Goal: Task Accomplishment & Management: Manage account settings

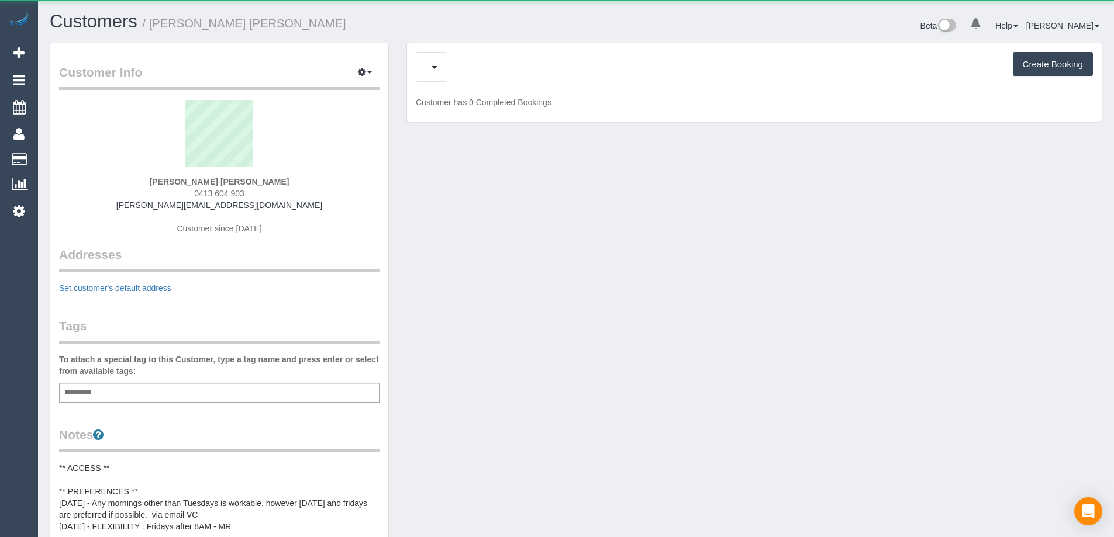
click at [498, 60] on div "Upcoming Bookings (12) Cancelled Bookings (1) Charges (12) Create Booking" at bounding box center [754, 67] width 677 height 30
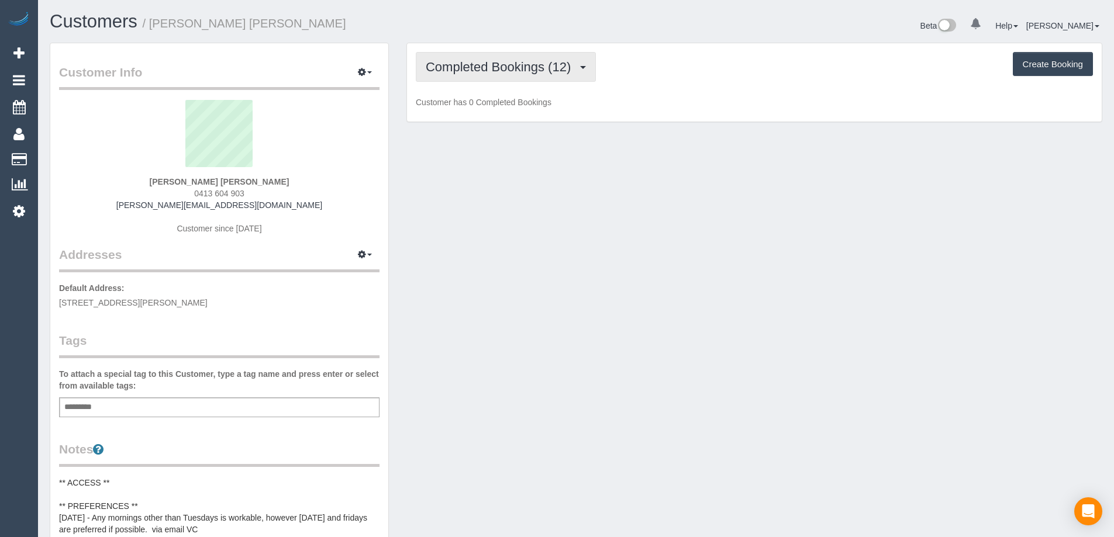
click at [497, 60] on span "Completed Bookings (12)" at bounding box center [501, 67] width 151 height 15
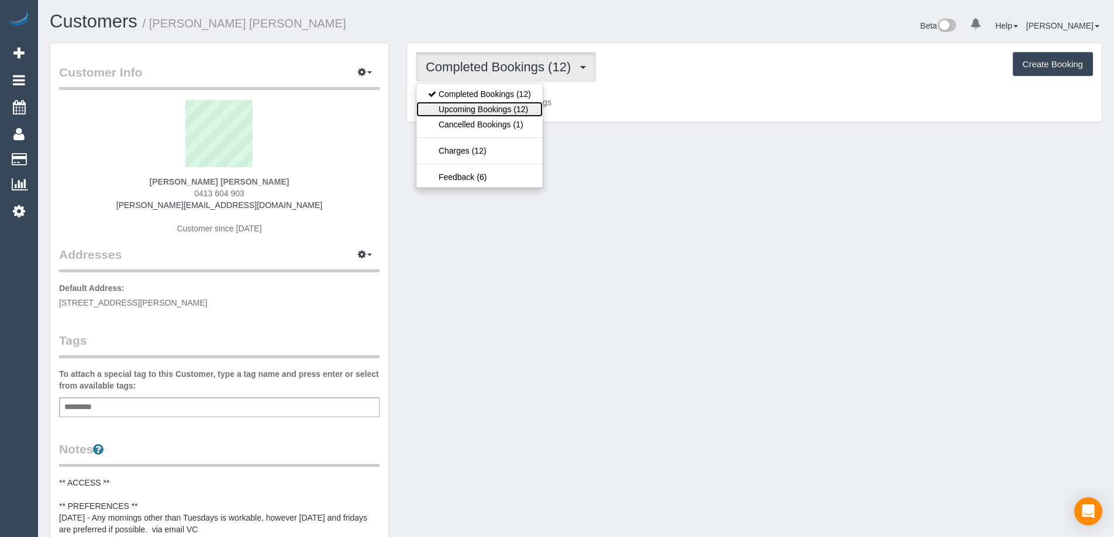
click at [513, 110] on link "Upcoming Bookings (12)" at bounding box center [479, 109] width 126 height 15
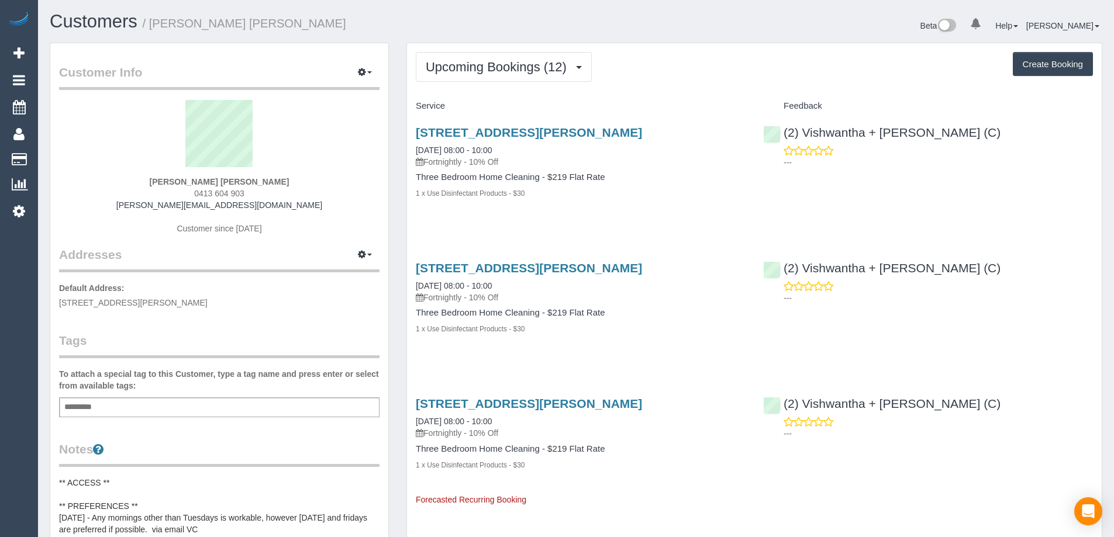
click at [207, 181] on strong "[PERSON_NAME] [PERSON_NAME]" at bounding box center [220, 181] width 140 height 9
click at [207, 181] on strong "Catherine Velisha" at bounding box center [220, 181] width 140 height 9
copy strong "Catherine"
copy link "Vishwantha + Madhushika (C)"
drag, startPoint x: 983, startPoint y: 133, endPoint x: 801, endPoint y: 139, distance: 181.4
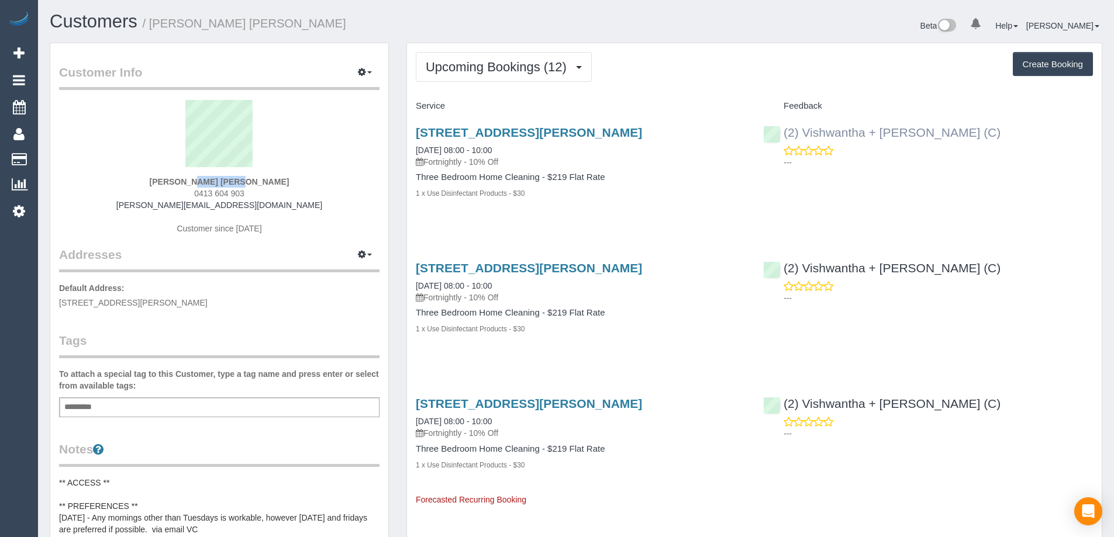
click at [801, 139] on div "(2) Vishwantha + Madhushika (C) ---" at bounding box center [927, 144] width 347 height 57
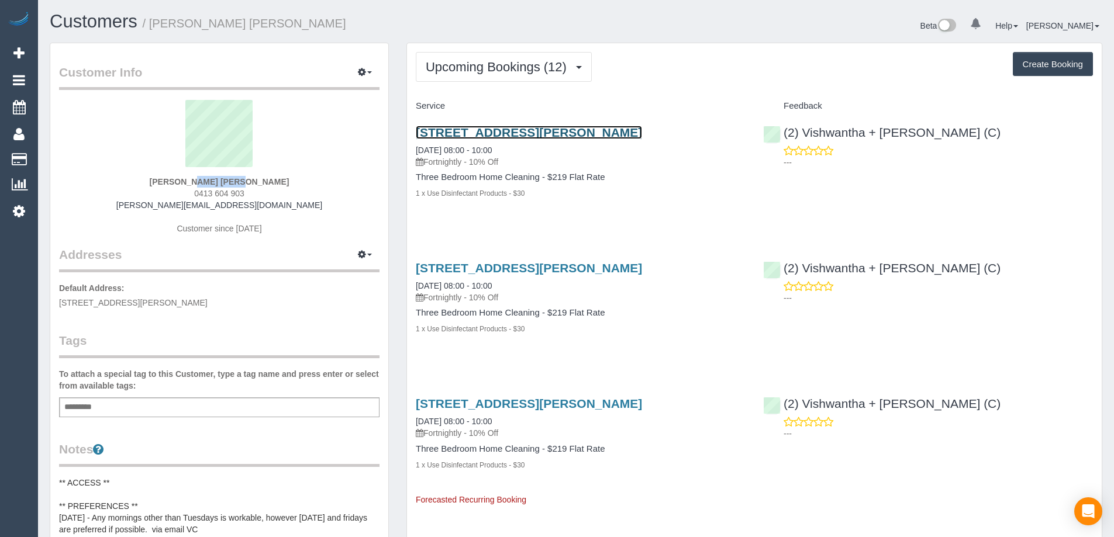
click at [494, 133] on link "201/280 Albert St, East Melbourne, VIC 3002" at bounding box center [529, 132] width 226 height 13
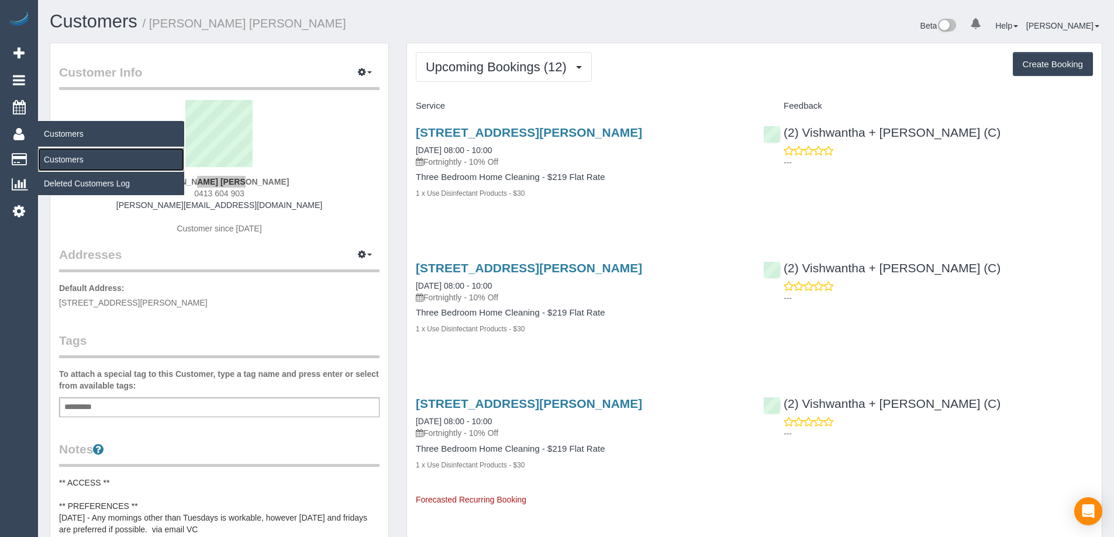
click at [80, 154] on link "Customers" at bounding box center [111, 159] width 146 height 23
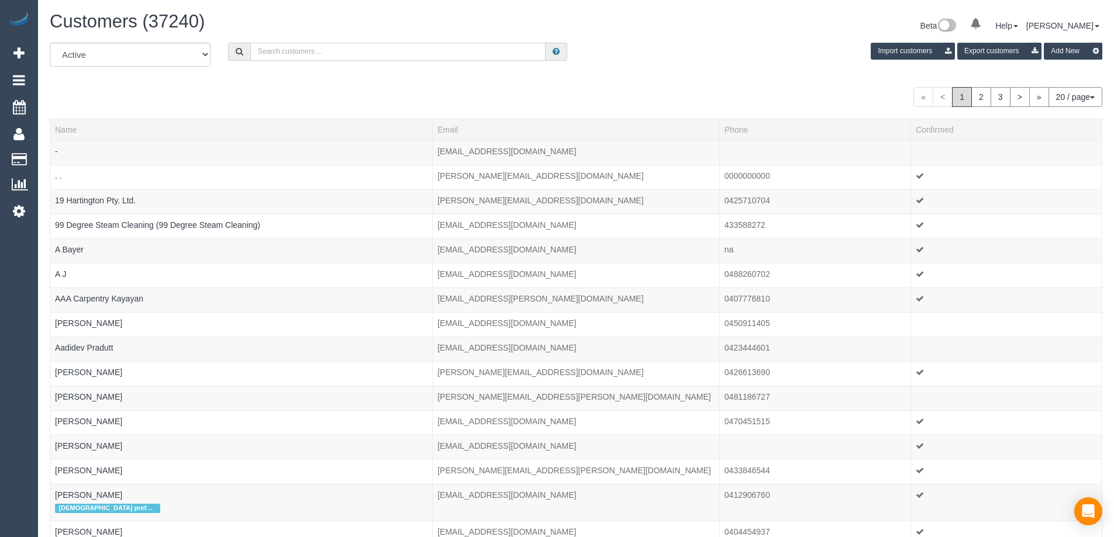
click at [313, 43] on input "text" at bounding box center [397, 52] width 295 height 18
paste input "c.mikronis1@gmail.com"
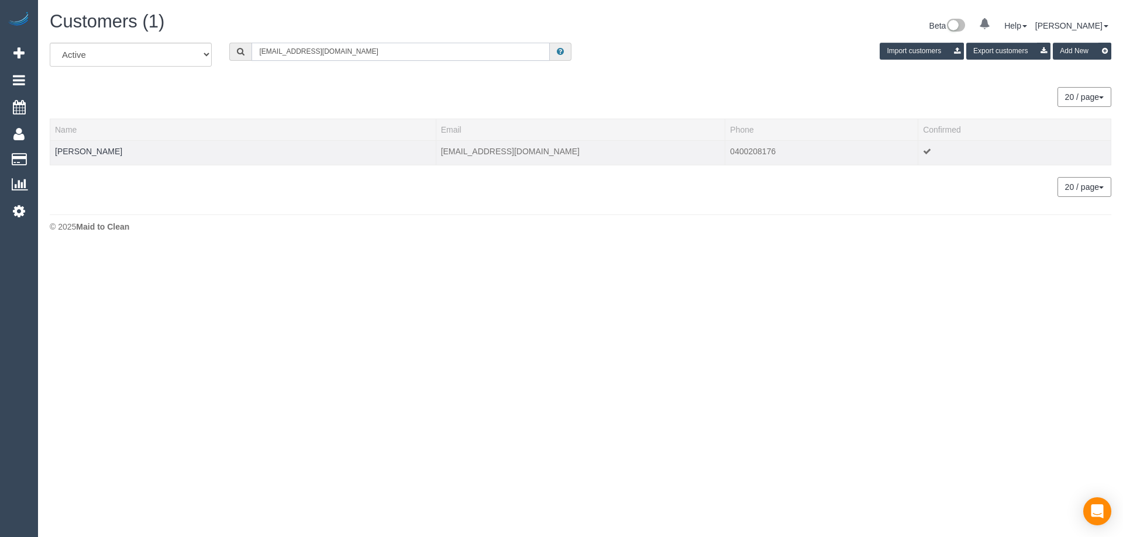
type input "c.mikronis1@gmail.com"
click at [104, 143] on td "Chloe Egglestone" at bounding box center [243, 152] width 386 height 25
click at [105, 147] on link "Chloe Egglestone" at bounding box center [88, 151] width 67 height 9
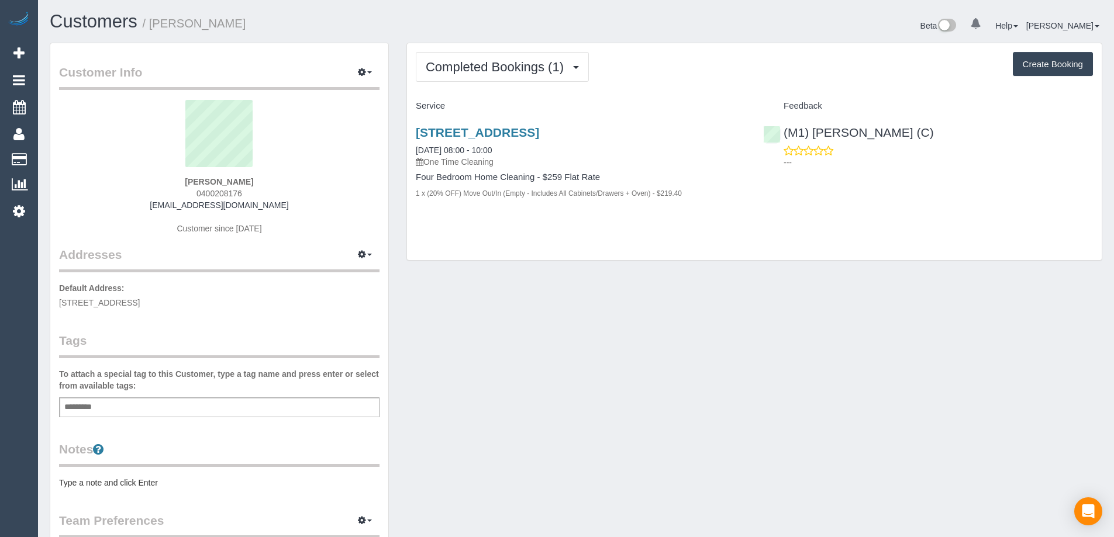
drag, startPoint x: 240, startPoint y: 195, endPoint x: 202, endPoint y: 194, distance: 38.6
click at [202, 194] on div "Chloe Egglestone 0400208176 c.mikronis1@gmail.com Customer since 2025" at bounding box center [219, 173] width 320 height 146
copy span "400208176"
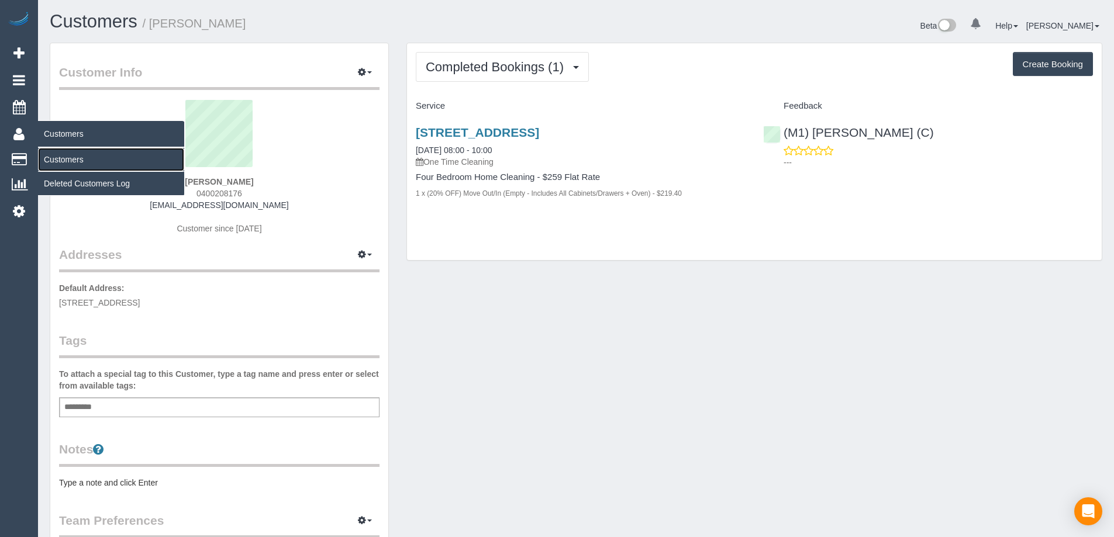
click at [61, 152] on link "Customers" at bounding box center [111, 159] width 146 height 23
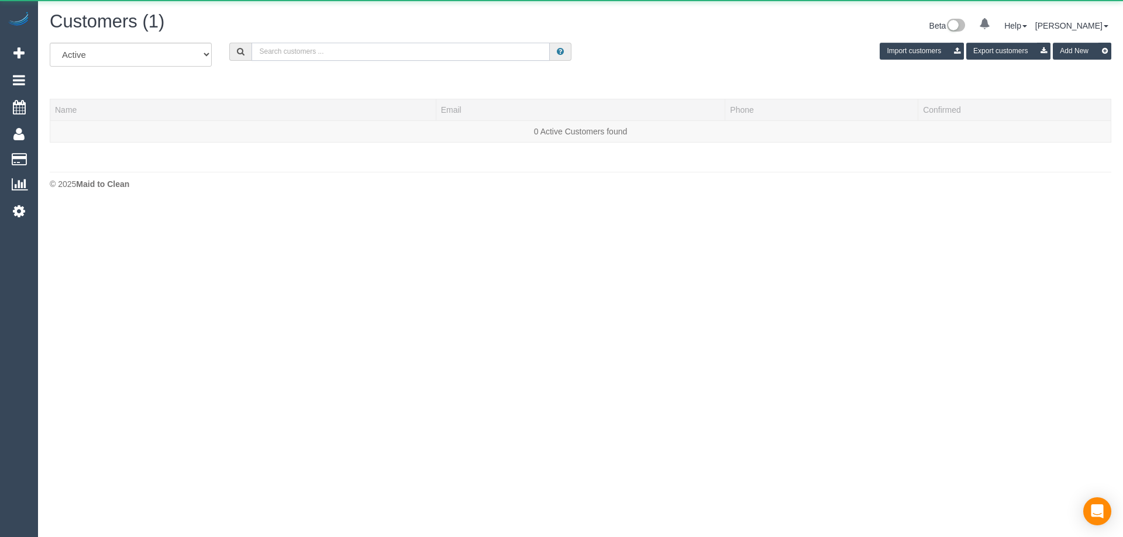
click at [340, 56] on input "text" at bounding box center [400, 52] width 298 height 18
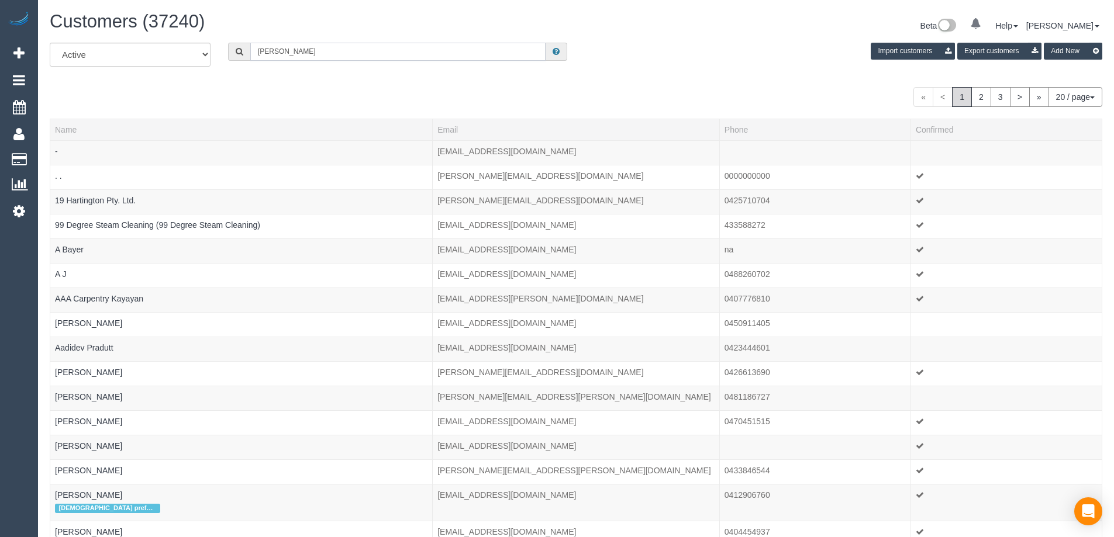
type input "kelly m"
click at [13, 212] on icon at bounding box center [19, 211] width 12 height 14
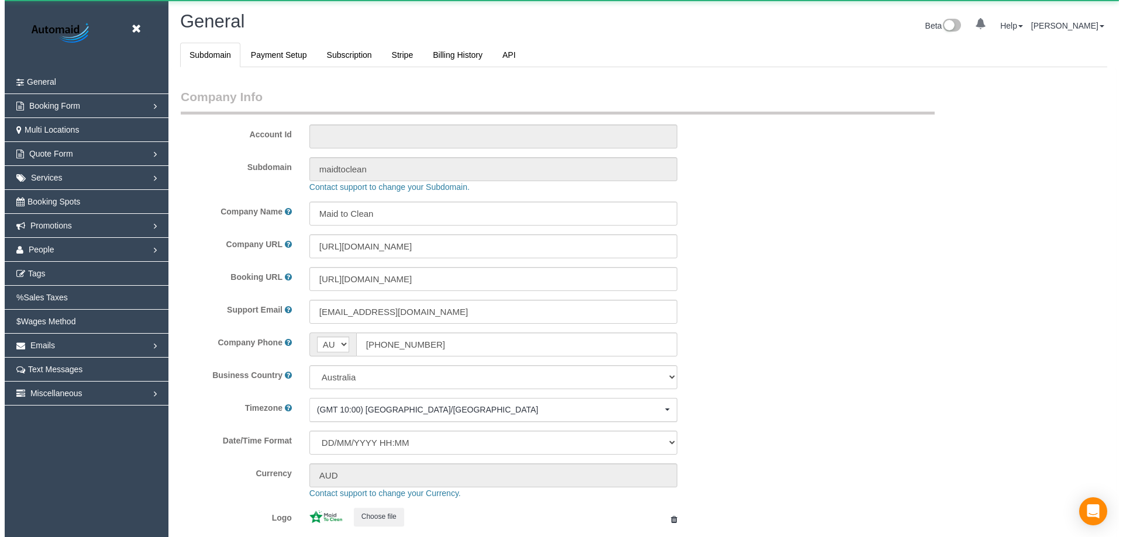
scroll to position [2650, 1114]
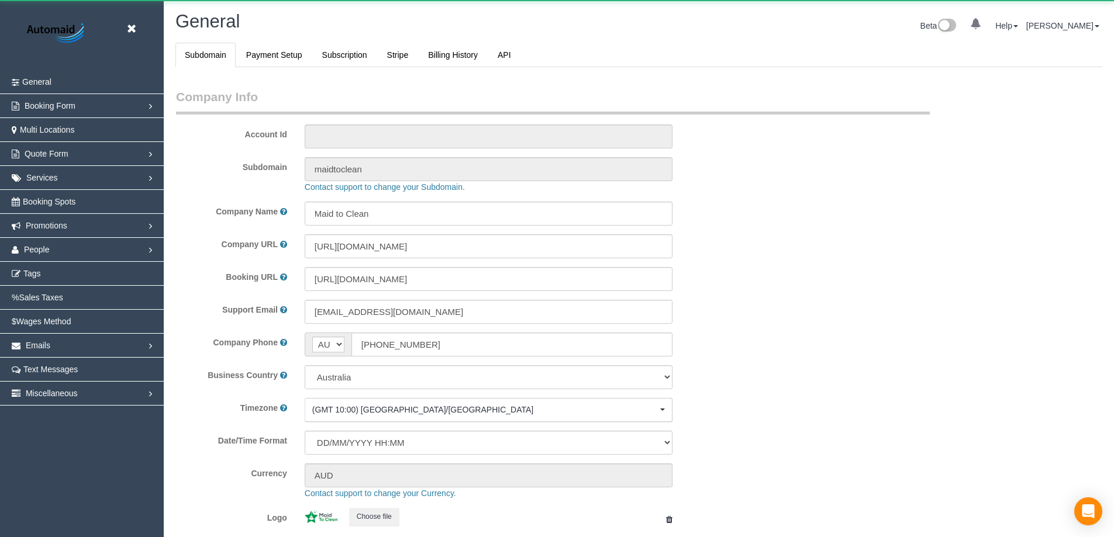
select select "1"
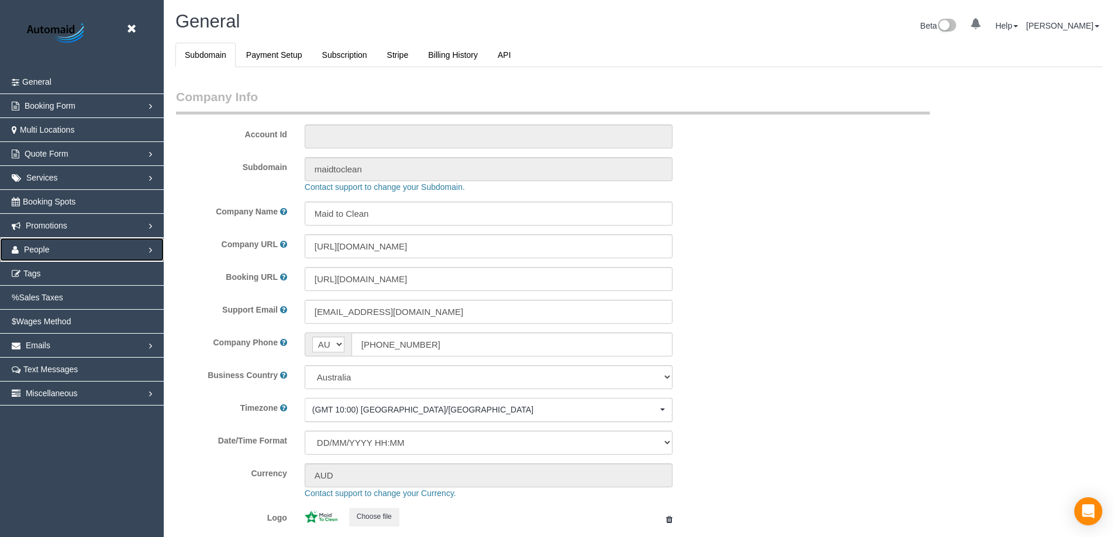
click at [49, 250] on link "People" at bounding box center [82, 249] width 164 height 23
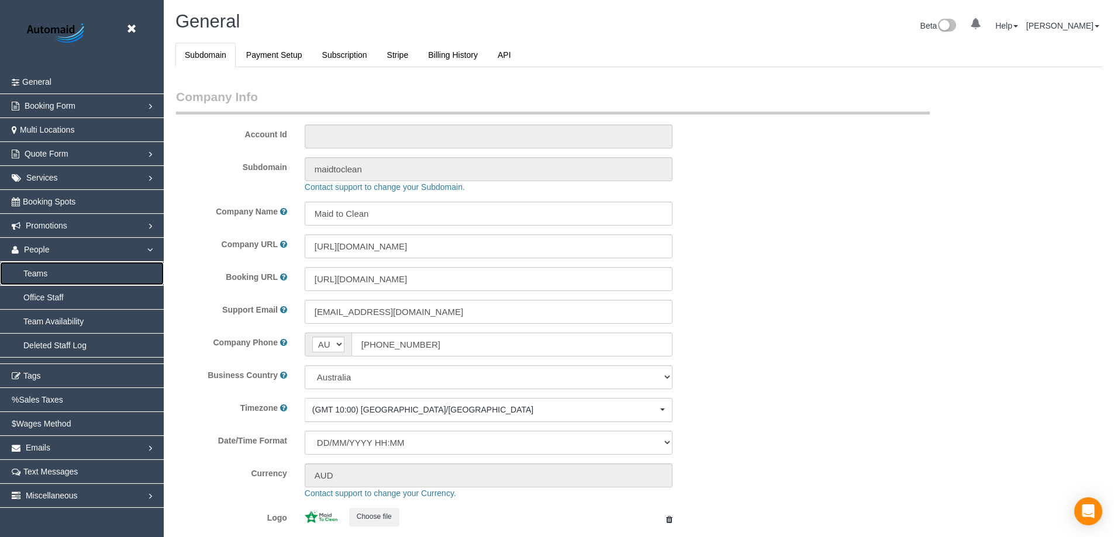
click at [47, 271] on link "Teams" at bounding box center [82, 273] width 164 height 23
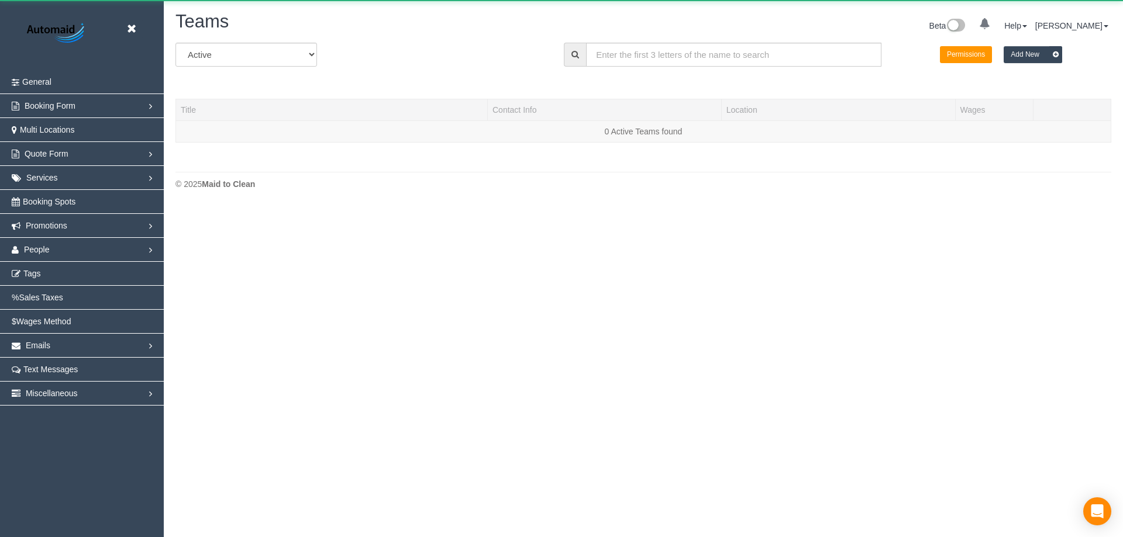
scroll to position [206, 1123]
click at [649, 57] on input "text" at bounding box center [733, 55] width 295 height 24
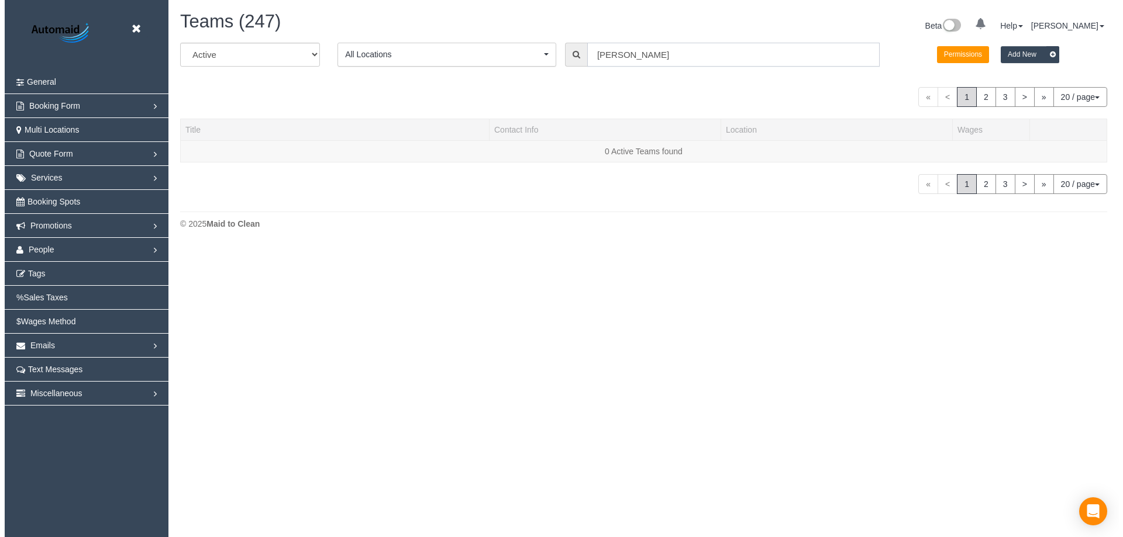
scroll to position [58236, 57360]
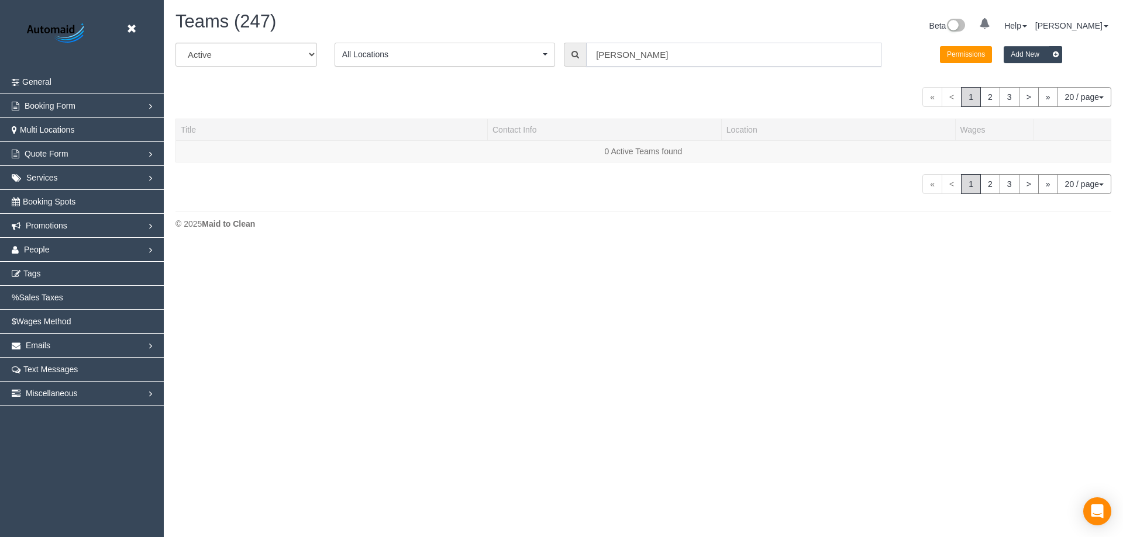
type input "kelly"
click at [274, 32] on div "Teams (247)" at bounding box center [405, 24] width 477 height 25
drag, startPoint x: 280, startPoint y: 60, endPoint x: 275, endPoint y: 66, distance: 7.5
click at [280, 60] on select "All Active Archived" at bounding box center [246, 55] width 142 height 24
select select "string:archived"
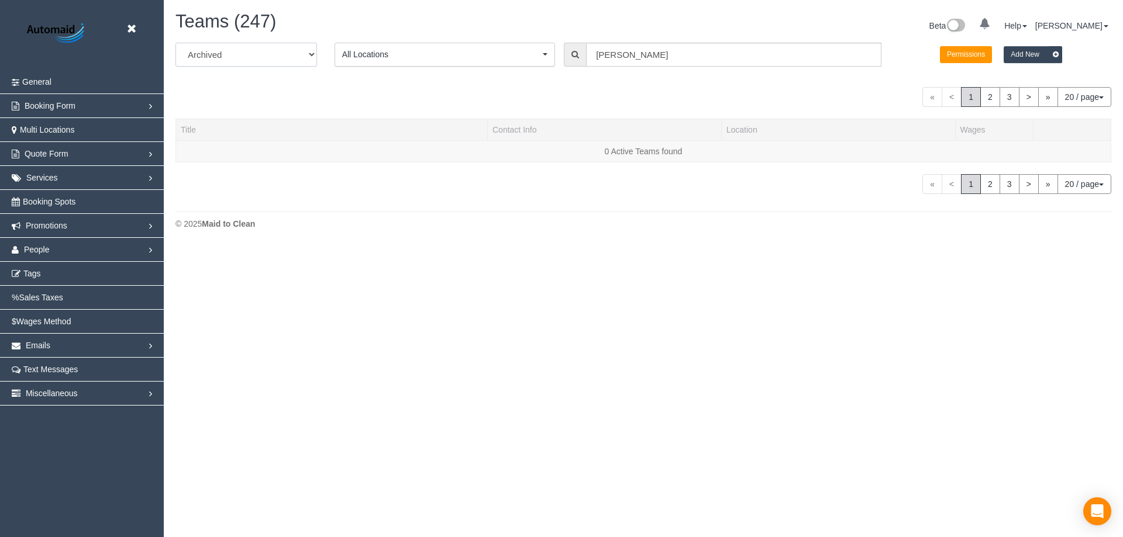
click at [175, 43] on select "All Active Archived" at bounding box center [246, 55] width 142 height 24
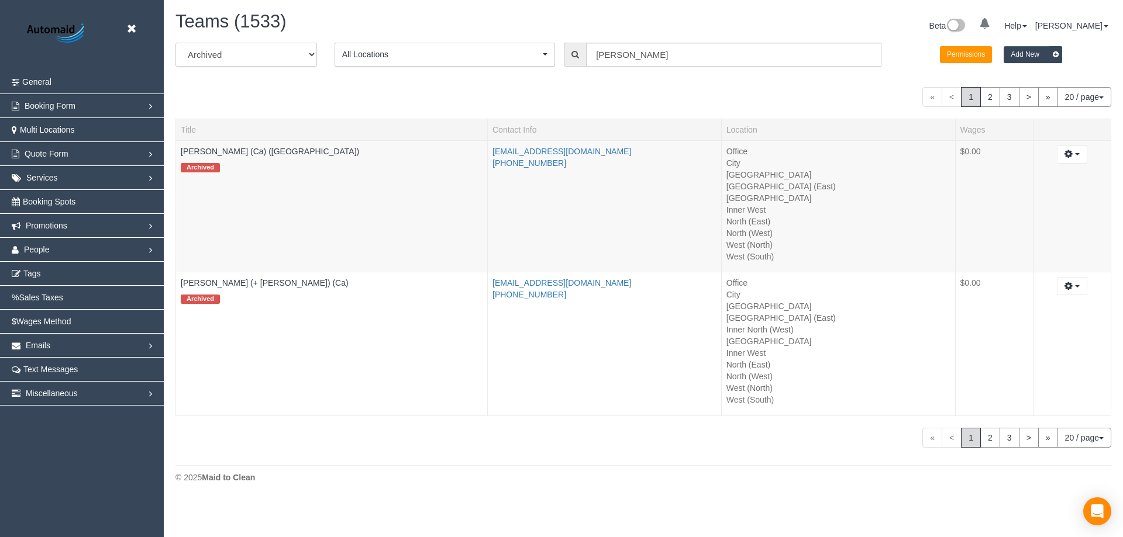
scroll to position [500, 1123]
click at [677, 68] on div "All Active Archived All Locations All Locations Active Locations Office [defaul…" at bounding box center [643, 59] width 953 height 33
click at [682, 58] on input "kelly" at bounding box center [733, 55] width 295 height 24
click at [143, 25] on header "Beta" at bounding box center [82, 35] width 164 height 70
click at [142, 26] on link at bounding box center [135, 29] width 18 height 18
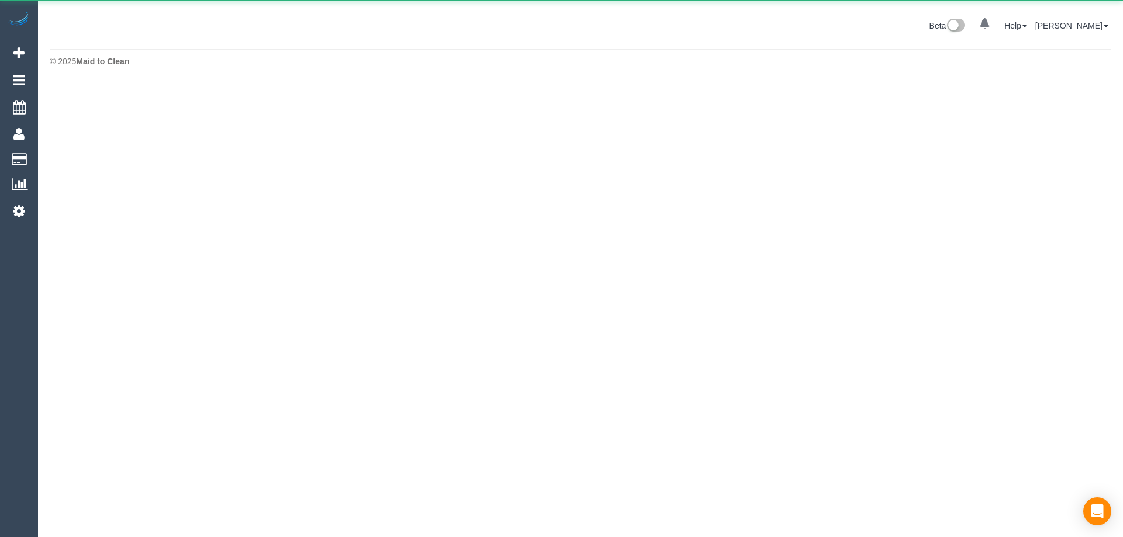
scroll to position [58398, 57360]
click at [133, 27] on div "Beta 0 Your Notifications You have 0 alerts Help Help Docs Take a Tour Contact …" at bounding box center [580, 27] width 1079 height 31
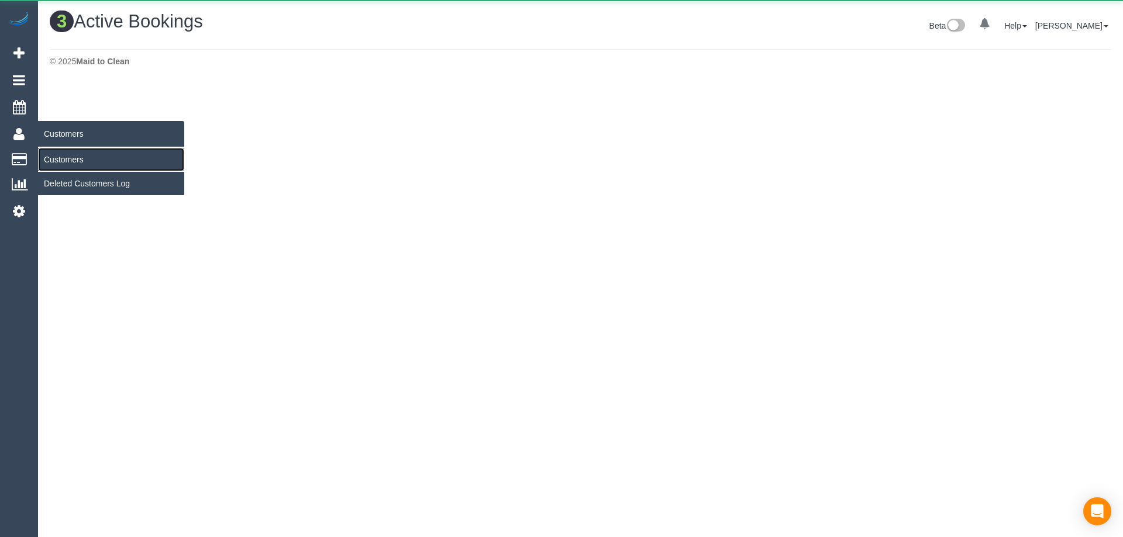
click at [63, 169] on link "Customers" at bounding box center [111, 159] width 146 height 23
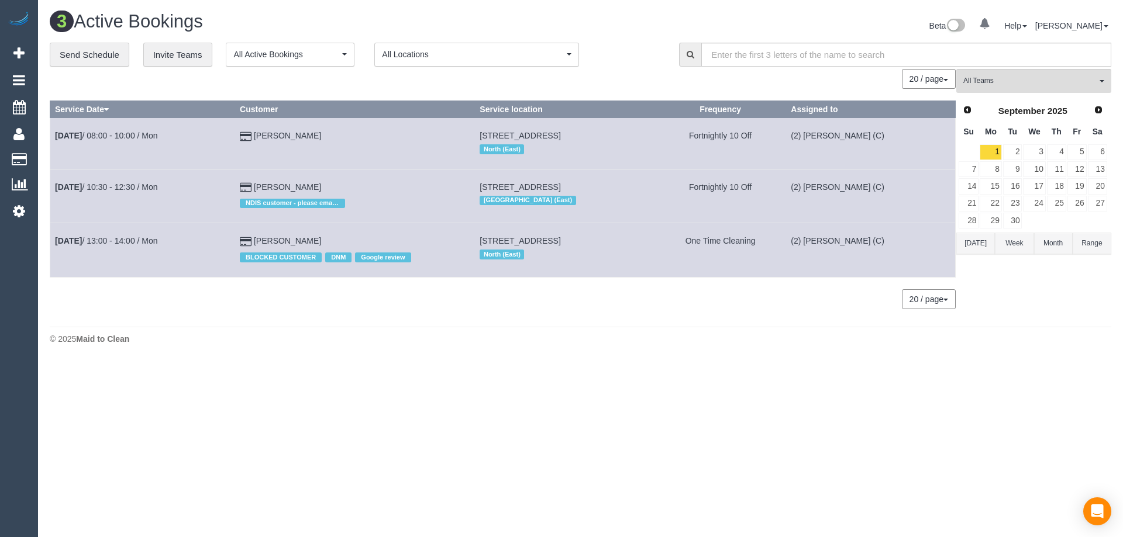
scroll to position [362, 1123]
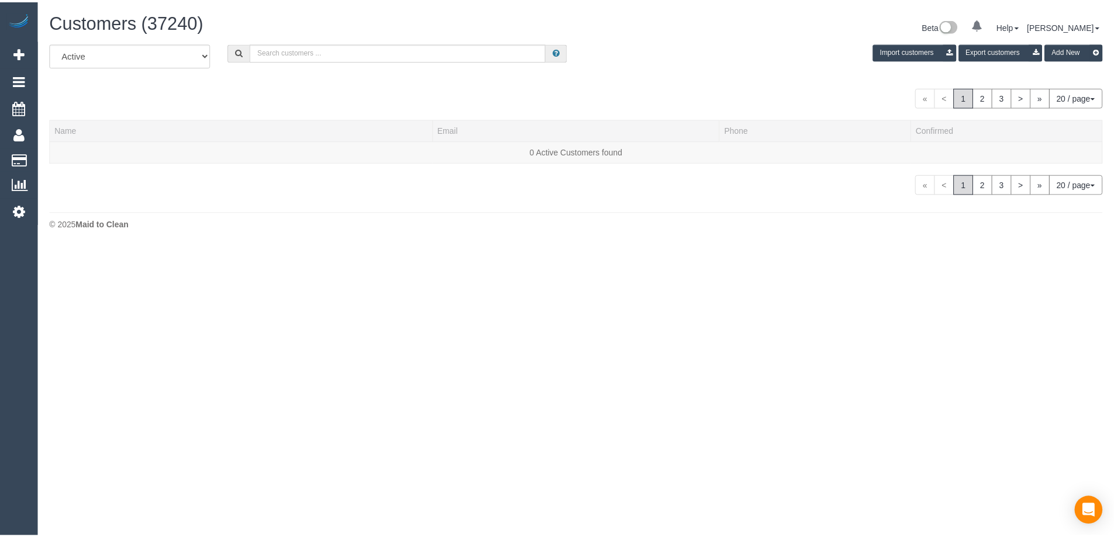
scroll to position [246, 1123]
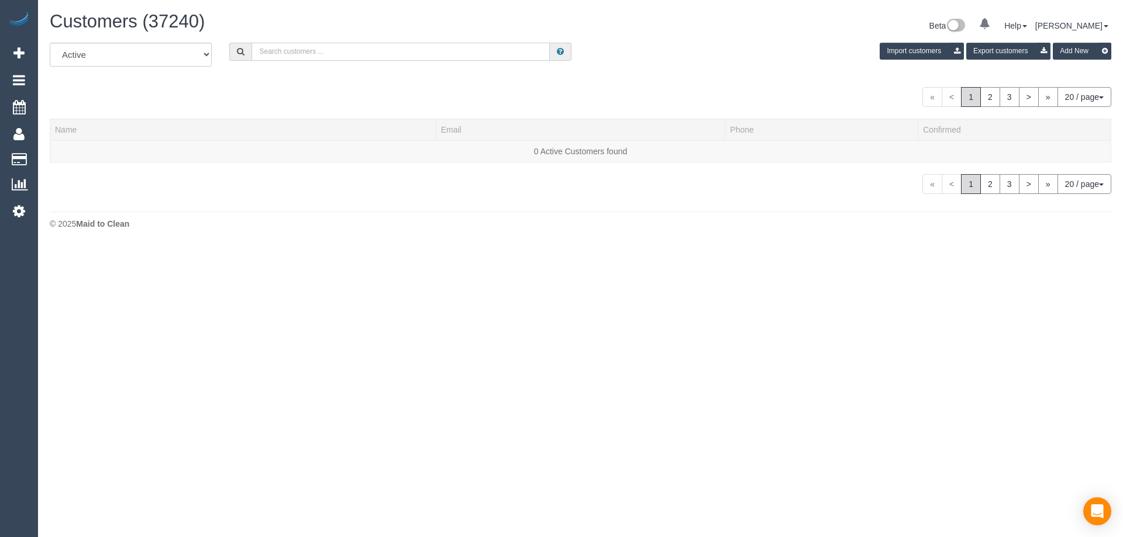
click at [485, 58] on input "text" at bounding box center [400, 52] width 298 height 18
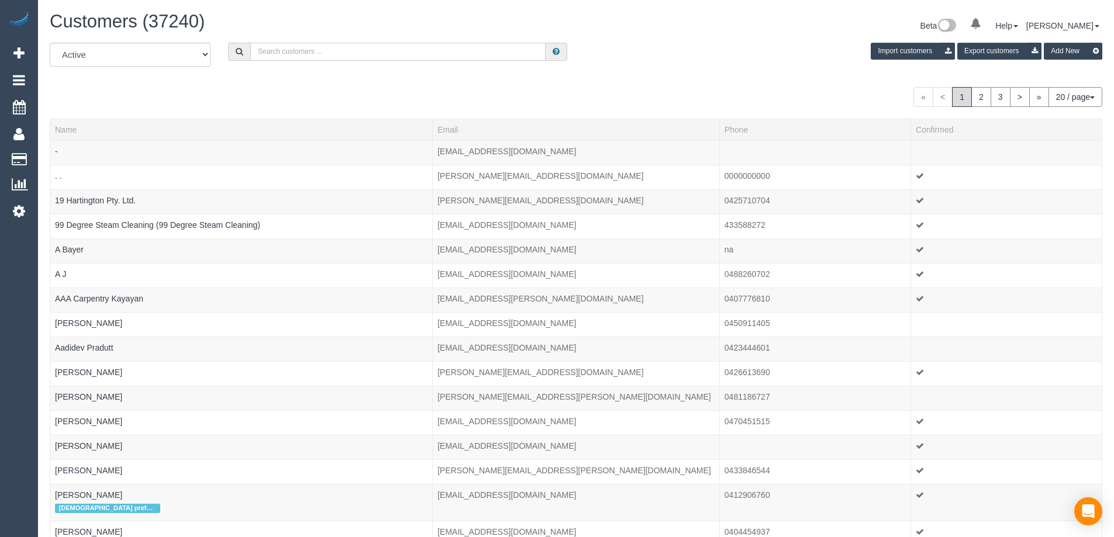
paste input "shaw.tania@gmail.com"
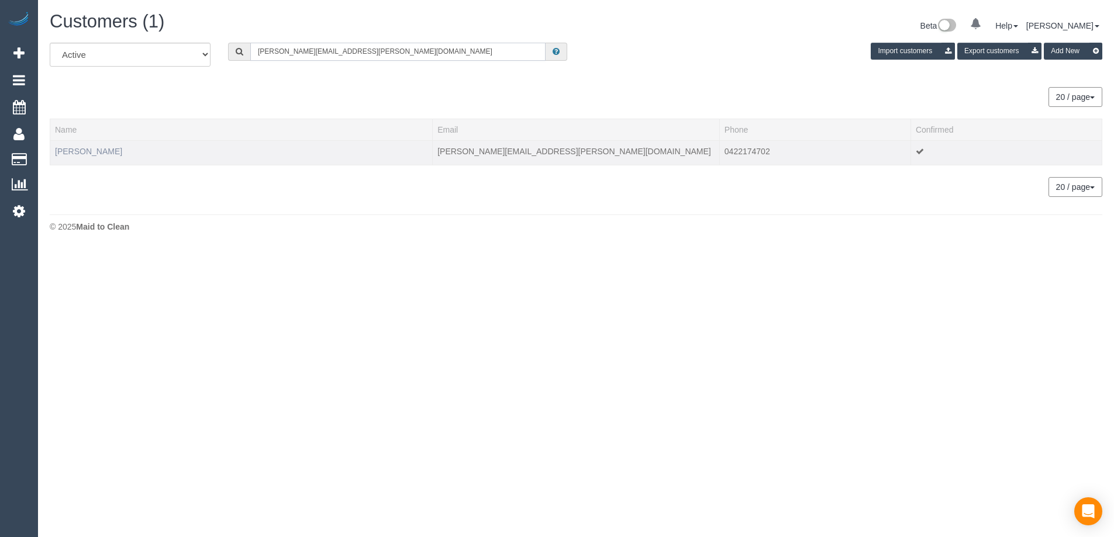
scroll to position [58233, 57360]
type input "shaw.tania@gmail.com"
click at [68, 150] on link "Tania Shaw" at bounding box center [88, 151] width 67 height 9
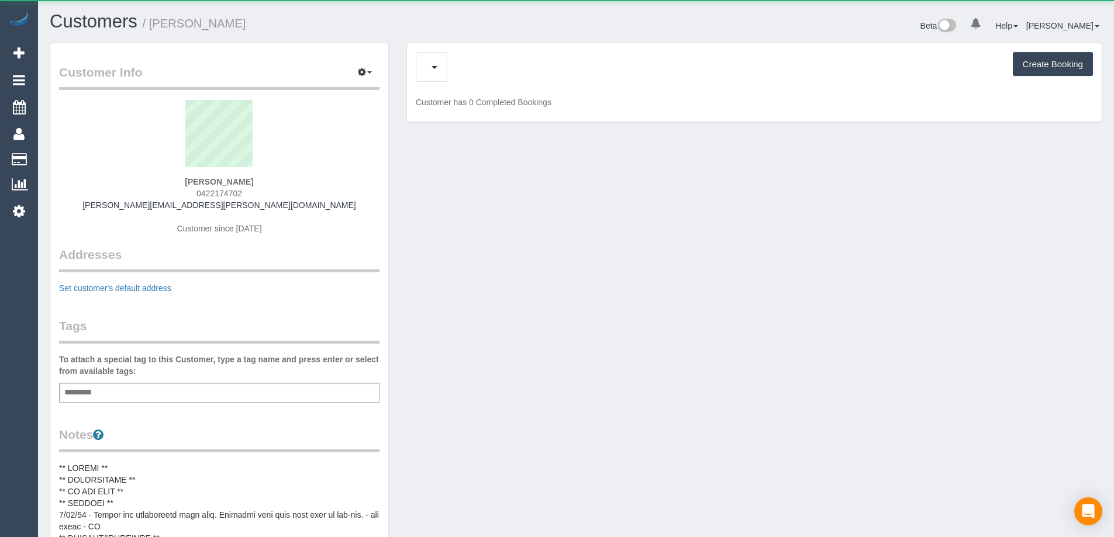
scroll to position [1021, 1114]
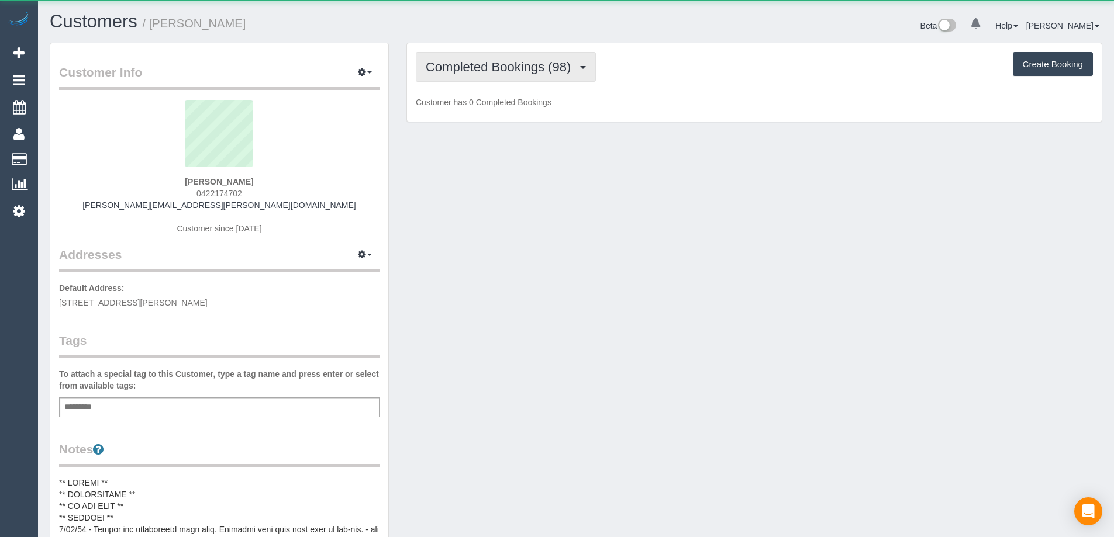
drag, startPoint x: 443, startPoint y: 57, endPoint x: 455, endPoint y: 68, distance: 15.7
click at [444, 57] on button "Completed Bookings (98)" at bounding box center [506, 67] width 180 height 30
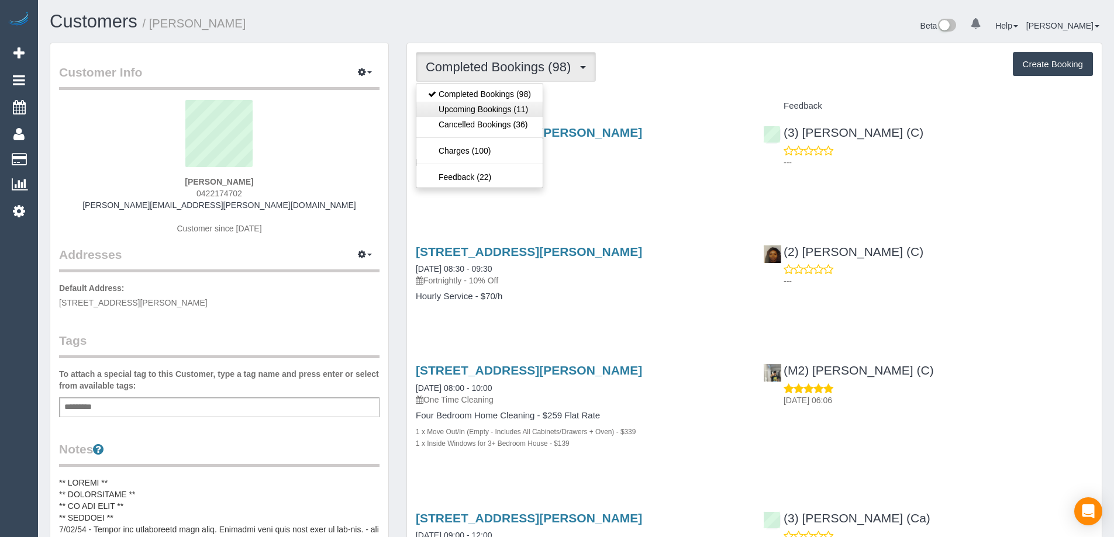
scroll to position [3549, 1114]
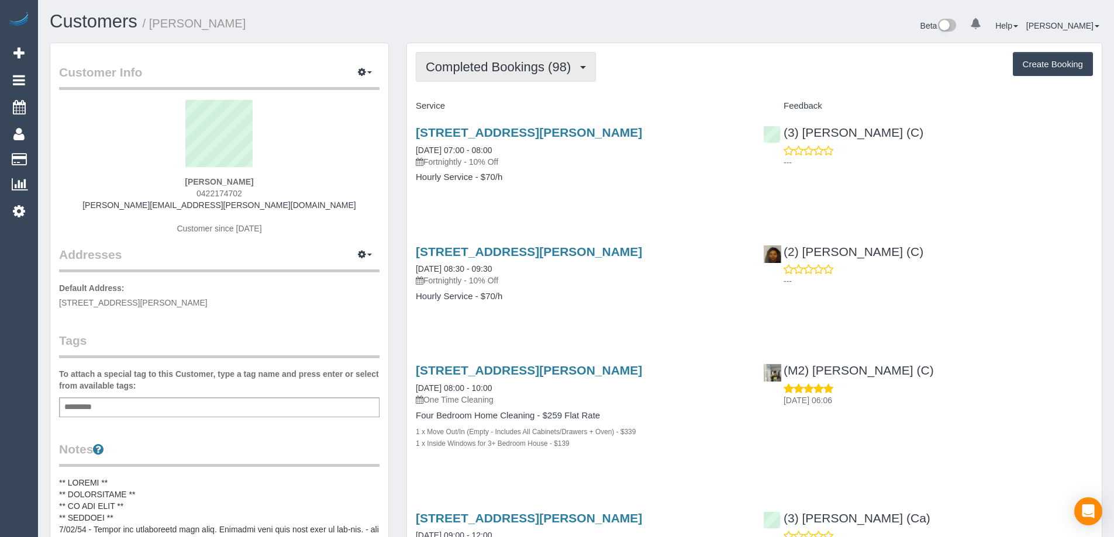
click at [557, 67] on span "Completed Bookings (98)" at bounding box center [501, 67] width 151 height 15
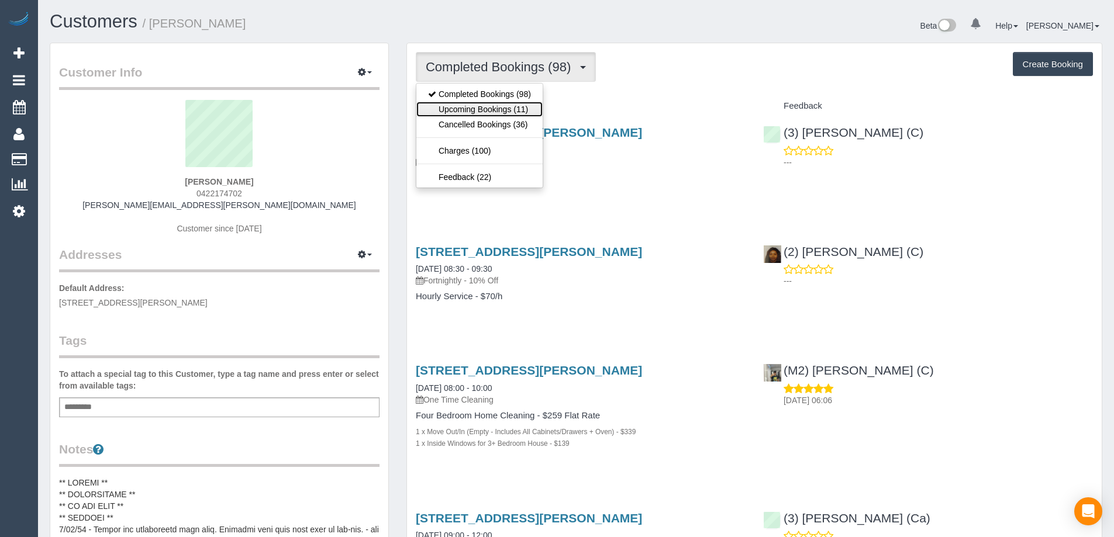
click at [519, 111] on link "Upcoming Bookings (11)" at bounding box center [479, 109] width 126 height 15
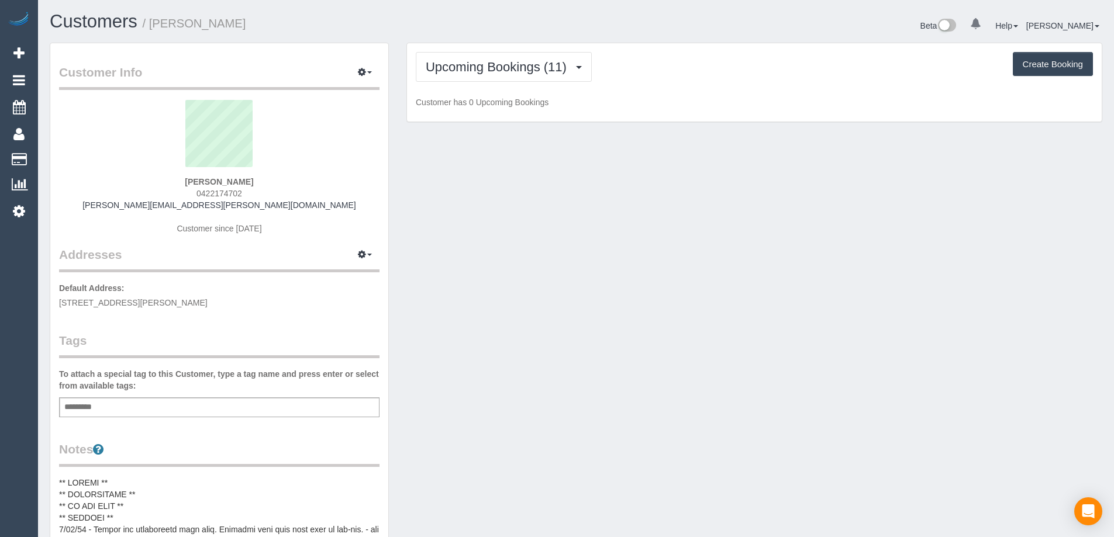
scroll to position [1605, 1114]
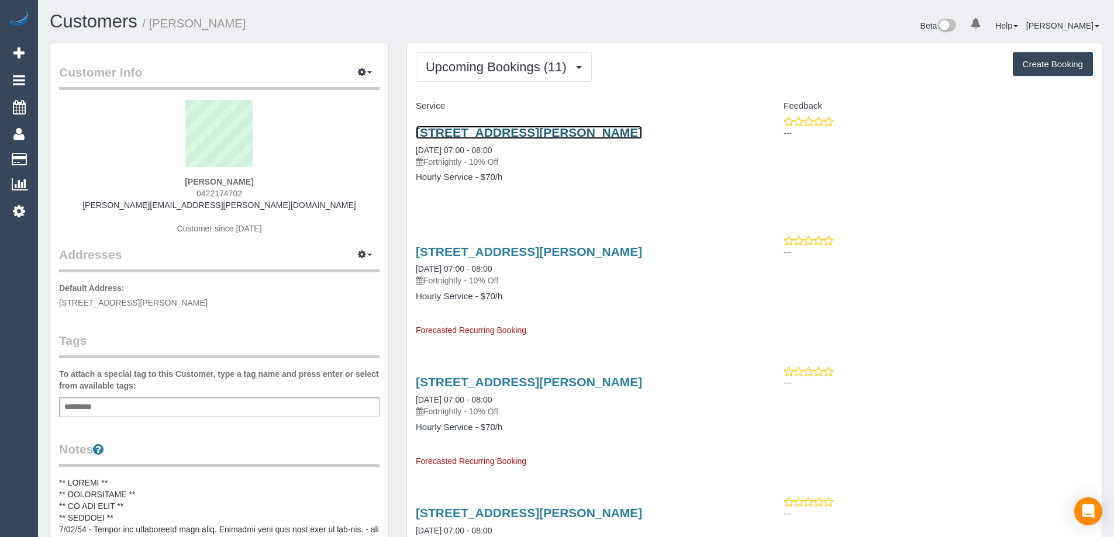
click at [642, 130] on link "15 Maude Street, G12, Cheltenham, VIC 3192" at bounding box center [529, 132] width 226 height 13
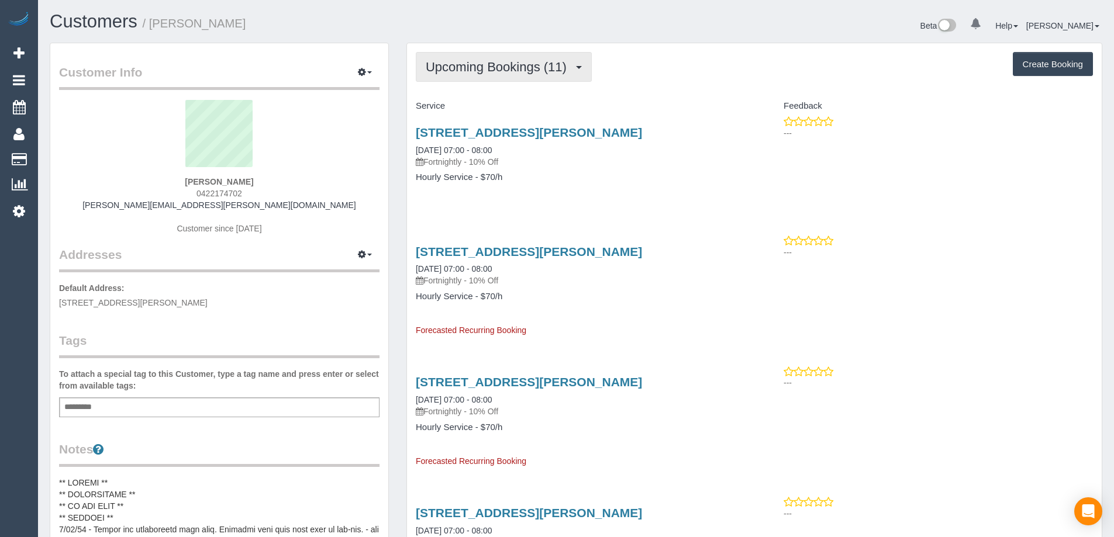
click at [495, 68] on span "Upcoming Bookings (11)" at bounding box center [499, 67] width 147 height 15
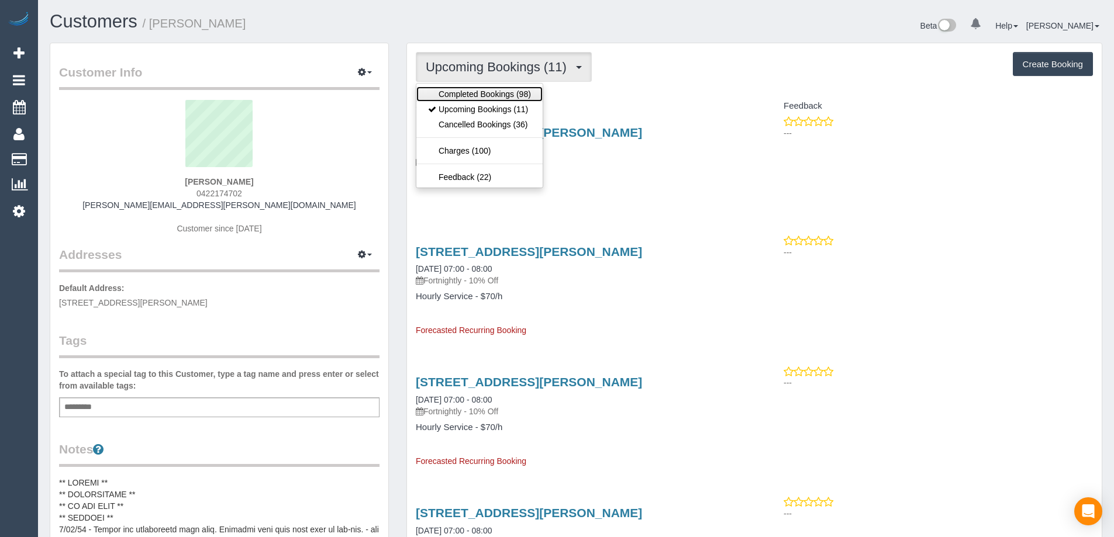
click at [504, 92] on link "Completed Bookings (98)" at bounding box center [479, 94] width 126 height 15
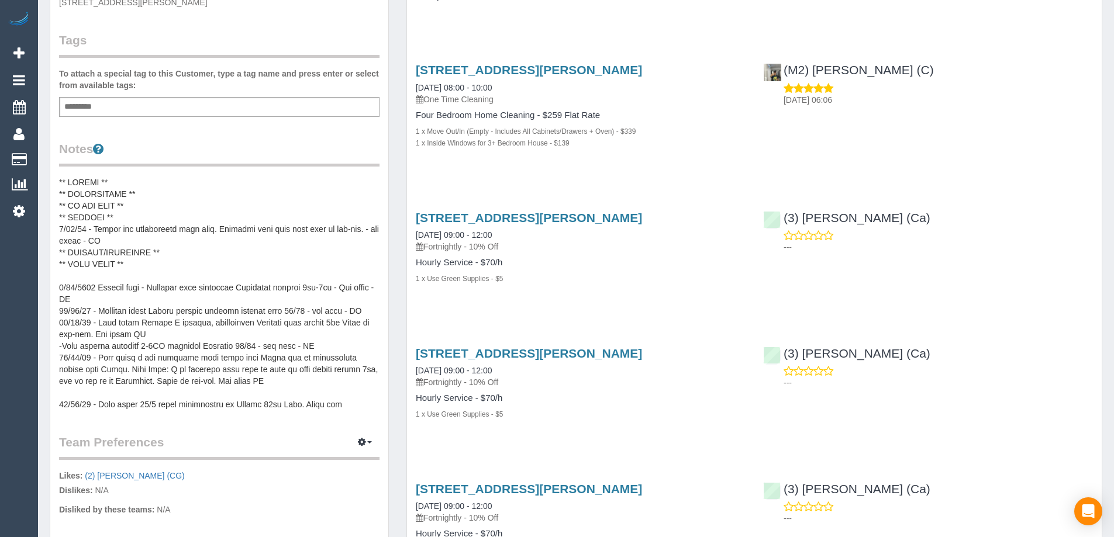
scroll to position [0, 0]
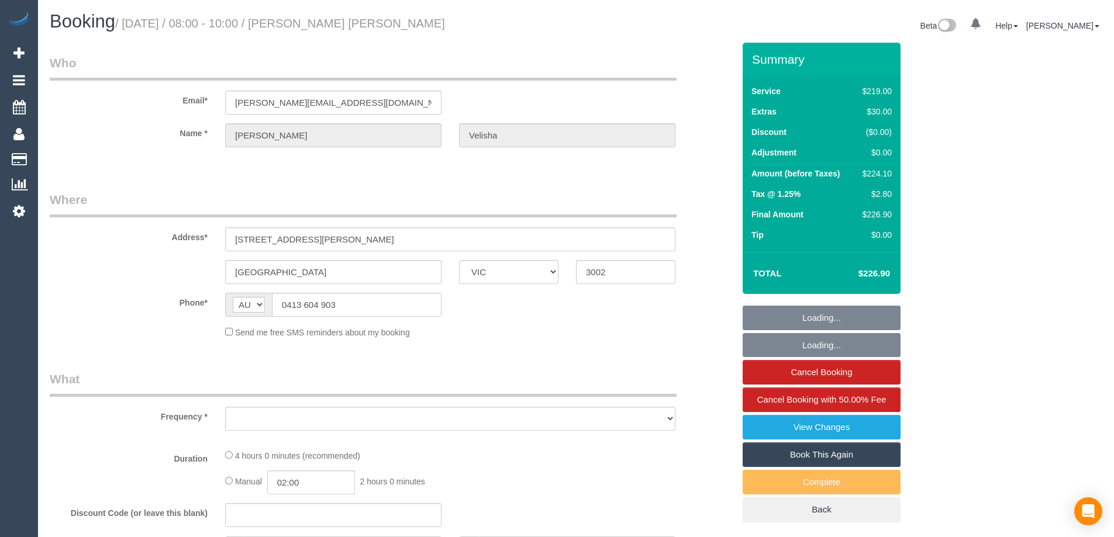
select select "VIC"
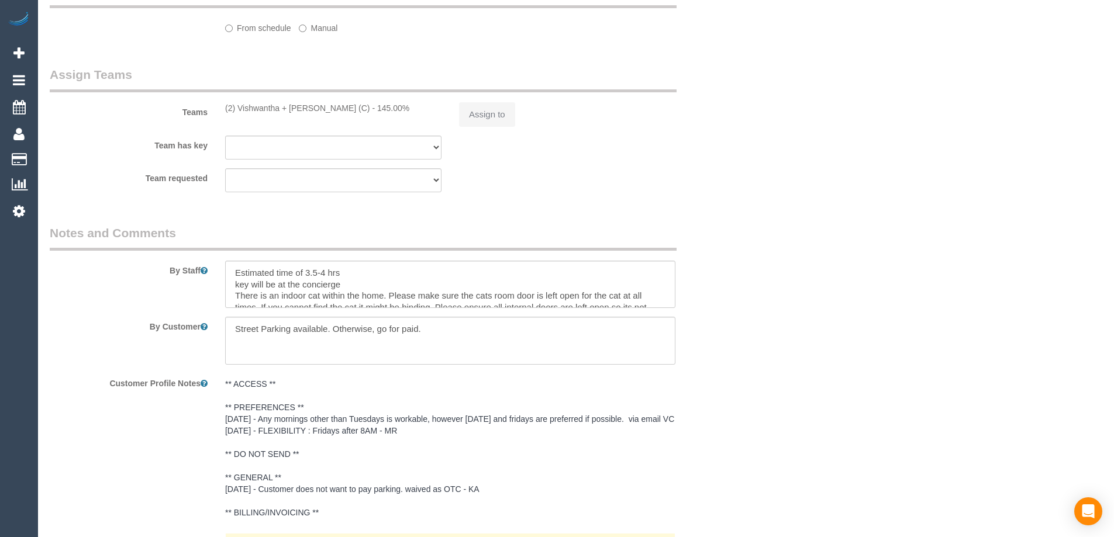
select select "string:stripe-pm_1Qcc5X2GScqysDRVJ1eBLbZS"
select select "number:29"
select select "number:15"
select select "number:21"
select select "number:24"
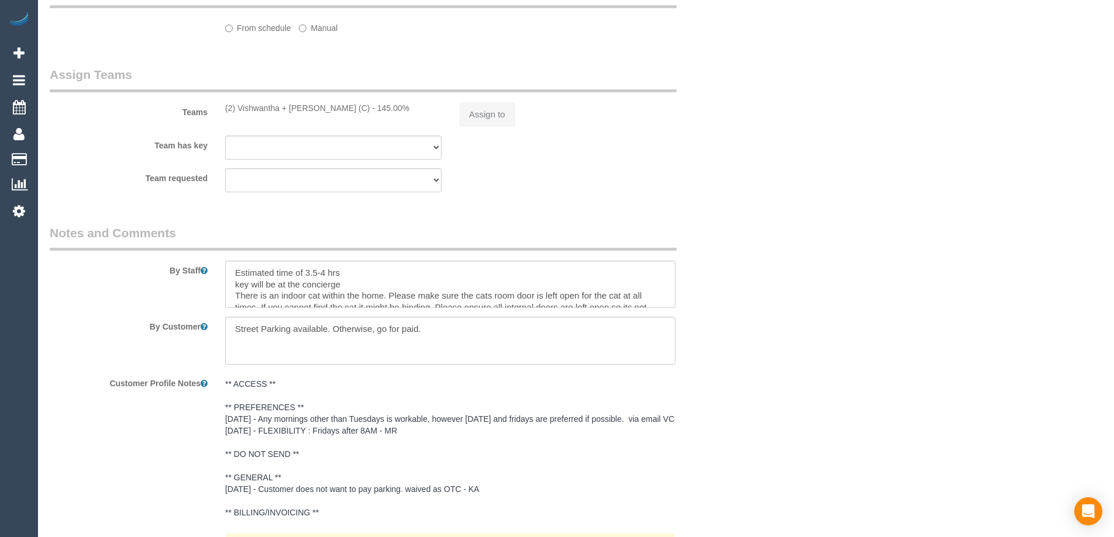
select select "number:33"
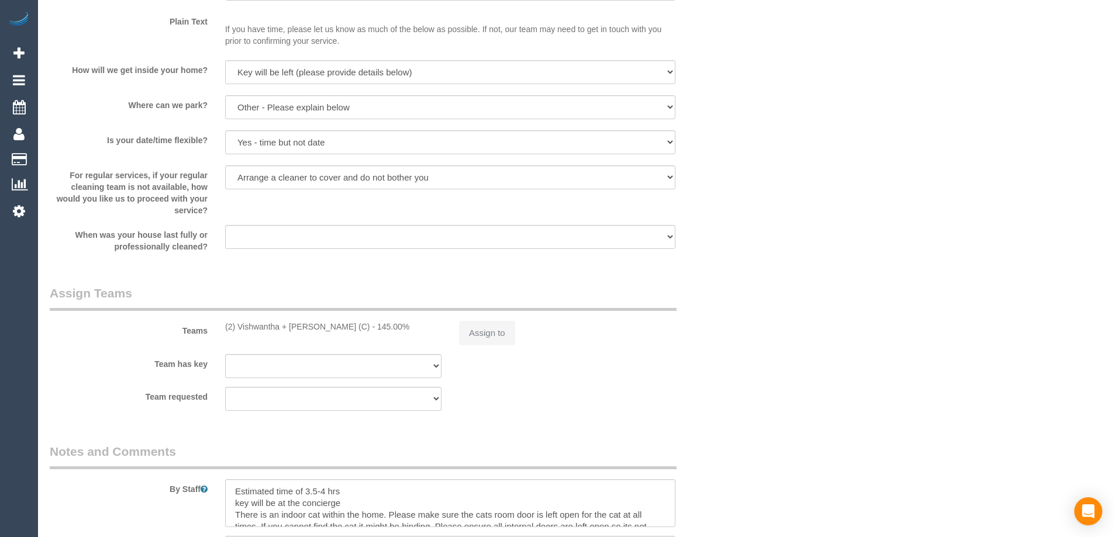
select select "object:804"
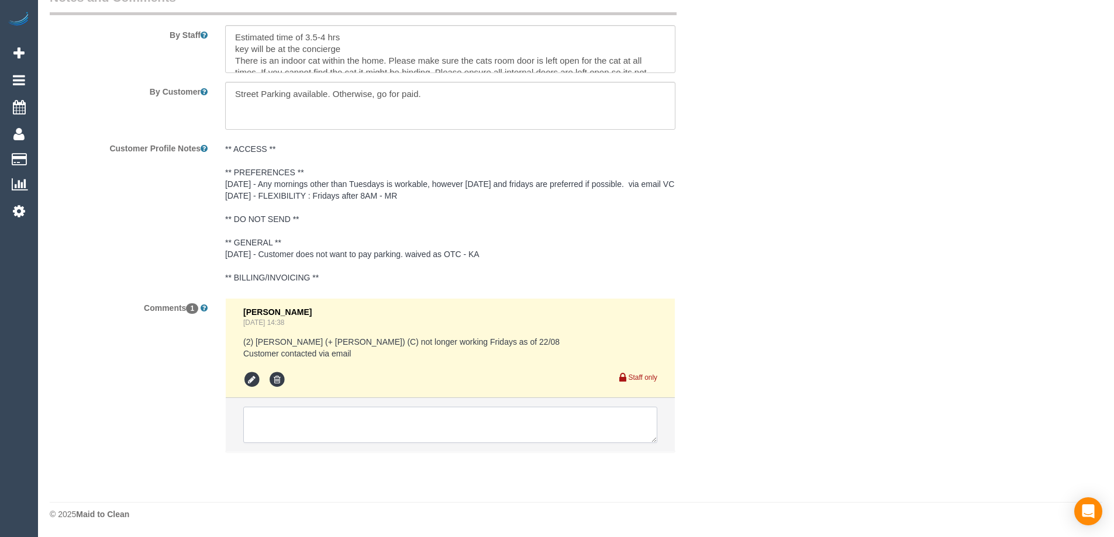
click at [347, 425] on textarea at bounding box center [450, 425] width 414 height 36
paste textarea "Vishwantha + Madhushika (C)"
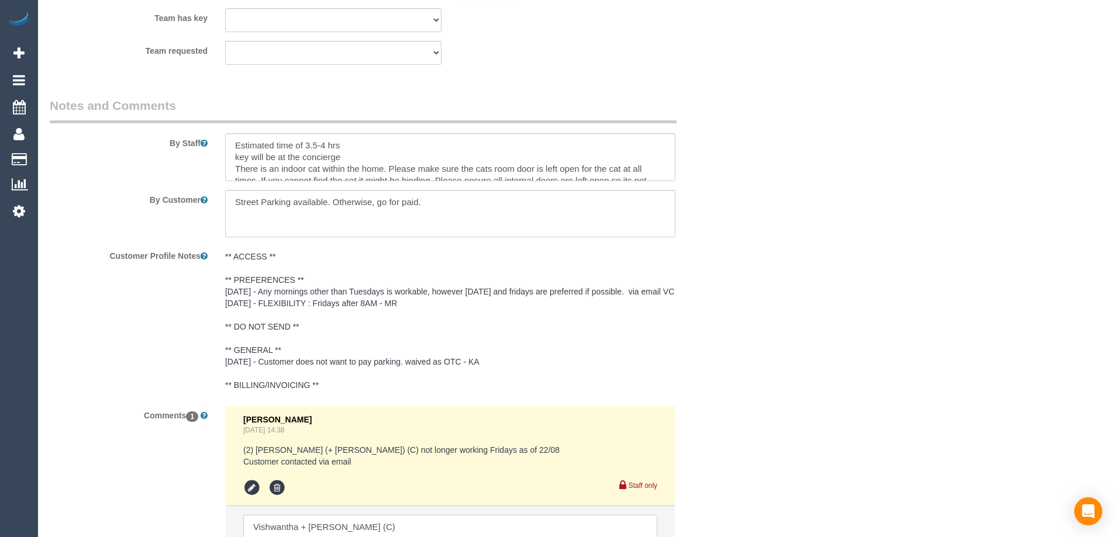
scroll to position [2039, 0]
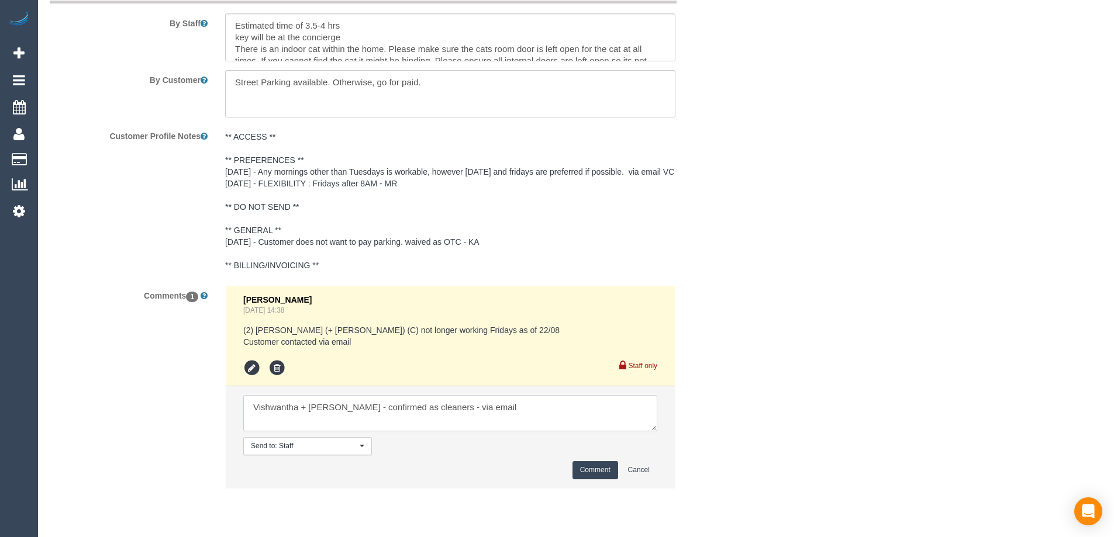
type textarea "Vishwantha + Madhushika - confirmed as cleaners - via email"
click at [595, 480] on button "Comment" at bounding box center [596, 470] width 46 height 18
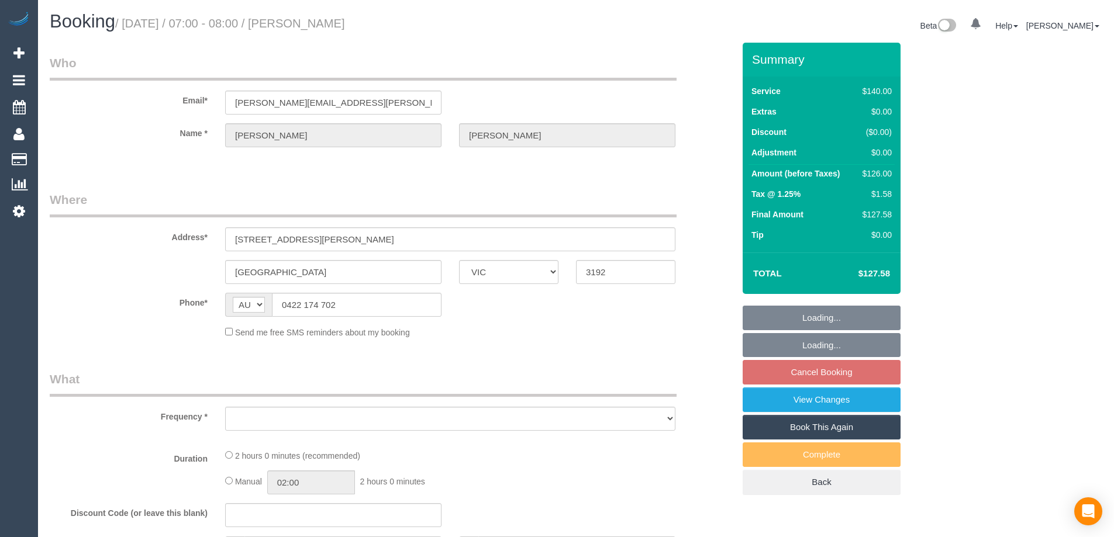
select select "VIC"
select select "number:29"
select select "number:14"
select select "number:19"
select select "number:36"
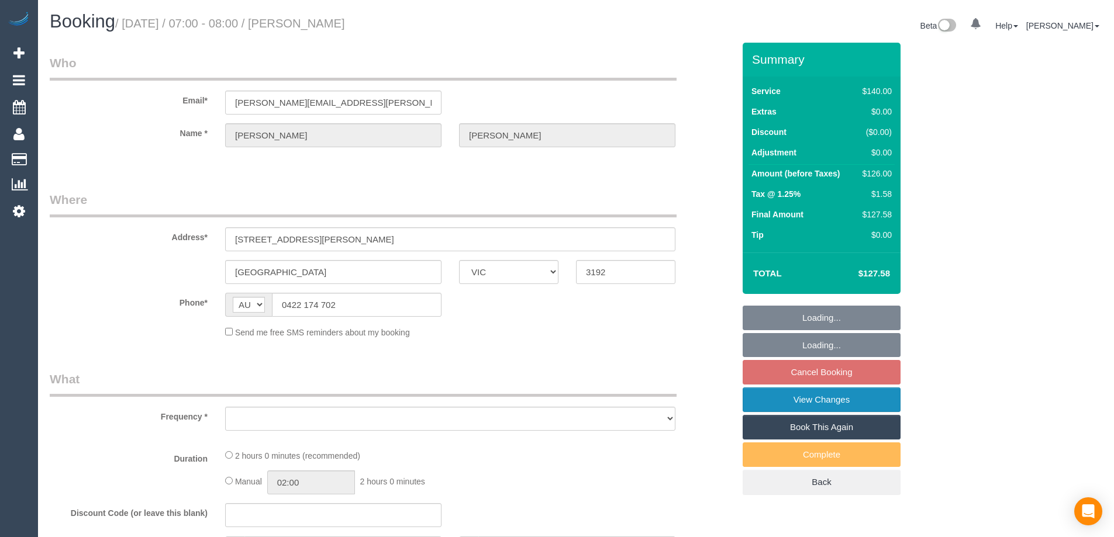
select select "number:34"
select select "number:12"
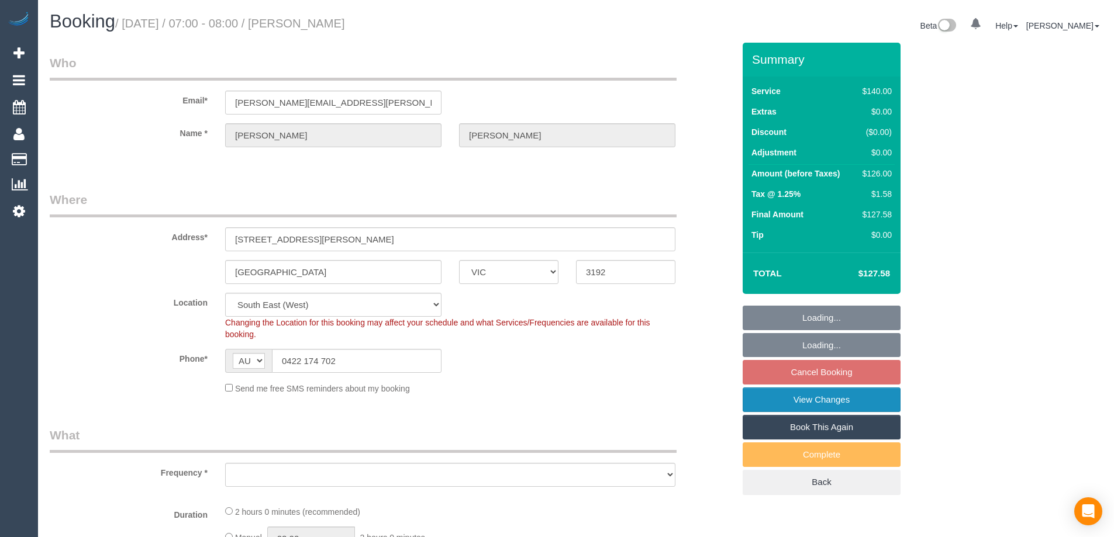
select select "object:691"
select select "string:stripe-pm_1KlqgR2GScqysDRVW22wAOOx"
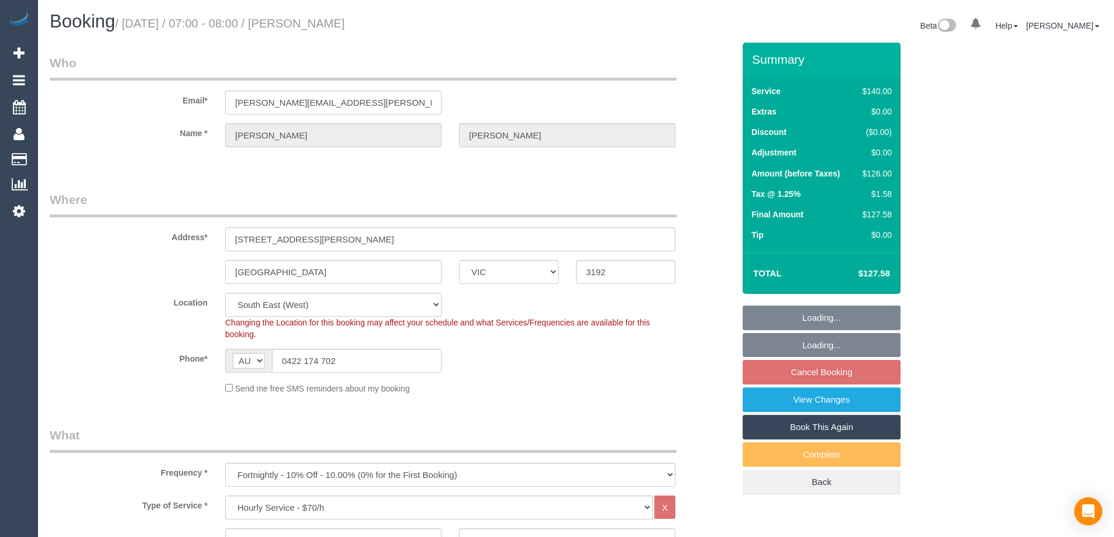
click at [838, 370] on fieldset "Loading... Loading... Cancel Booking View Changes Book This Again Complete Back" at bounding box center [822, 400] width 158 height 189
select select "object:1366"
select select "spot1"
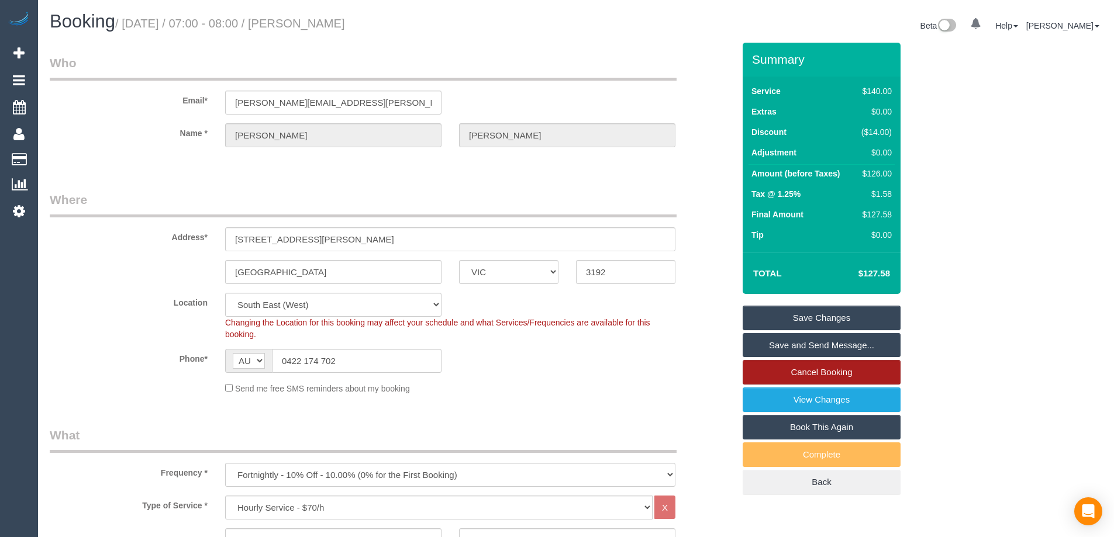
click at [792, 380] on link "Cancel Booking" at bounding box center [822, 372] width 158 height 25
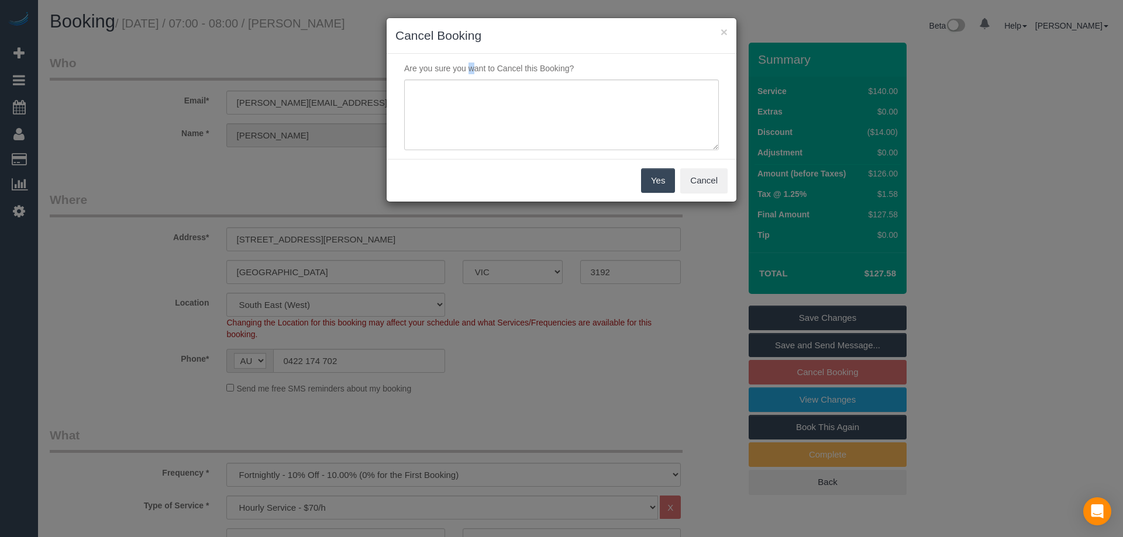
click at [453, 74] on div "Are you sure you want to Cancel this Booking?" at bounding box center [562, 106] width 350 height 105
click at [468, 93] on textarea at bounding box center [561, 115] width 315 height 71
type textarea "moving house - via email - TP"
drag, startPoint x: 673, startPoint y: 194, endPoint x: 659, endPoint y: 189, distance: 15.0
click at [670, 194] on div "Yes Cancel" at bounding box center [562, 180] width 350 height 43
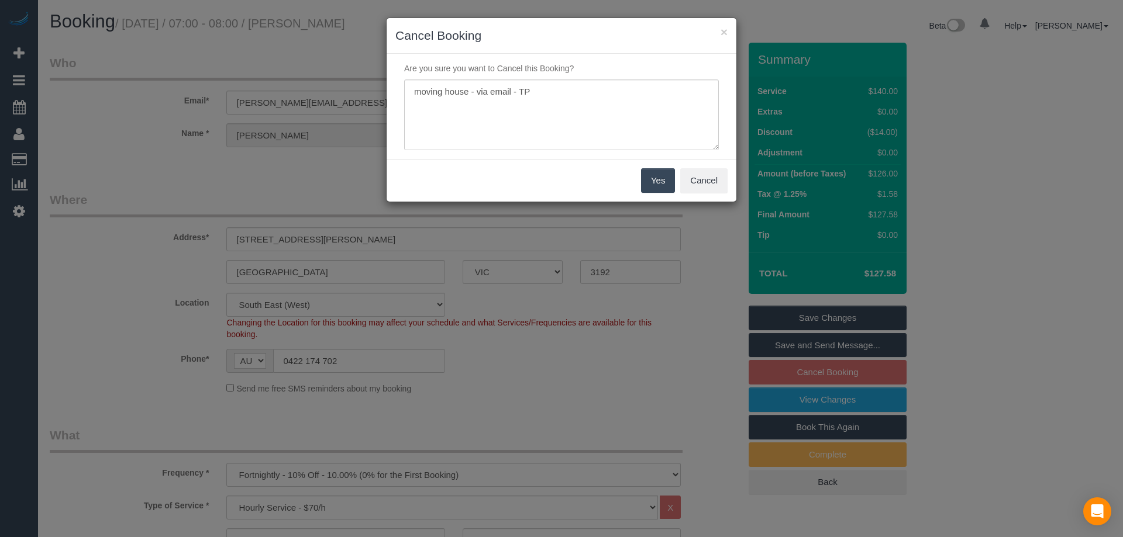
click at [658, 188] on button "Yes" at bounding box center [658, 180] width 34 height 25
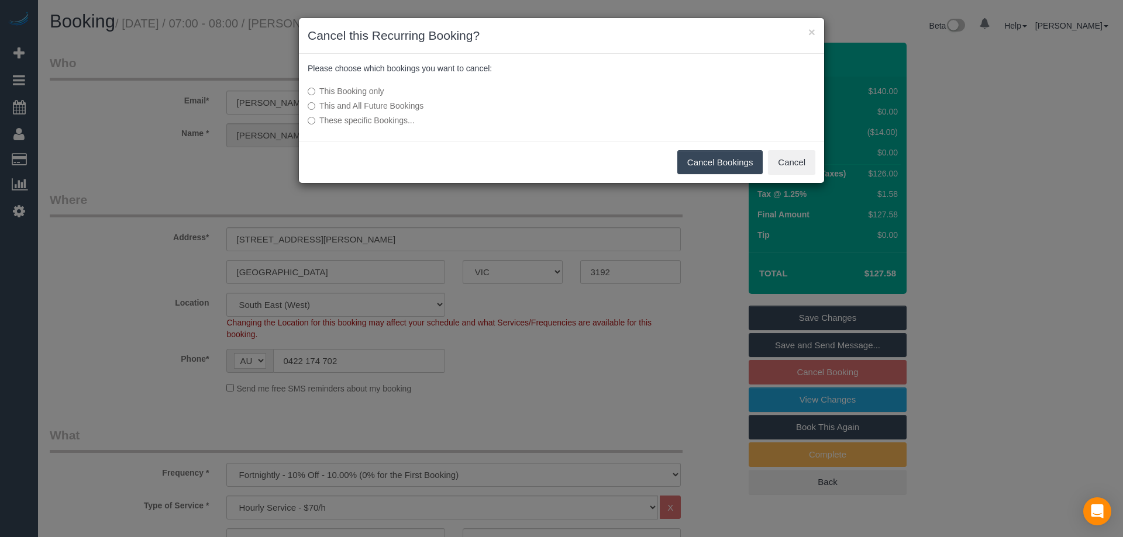
click at [372, 98] on div "This Booking only This and All Future Bookings These specific Bookings..." at bounding box center [474, 106] width 350 height 53
drag, startPoint x: 378, startPoint y: 104, endPoint x: 387, endPoint y: 108, distance: 9.9
click at [379, 104] on label "This and All Future Bookings" at bounding box center [474, 106] width 333 height 12
click at [402, 105] on label "This and All Future Bookings" at bounding box center [474, 106] width 333 height 12
click at [763, 175] on div "Cancel Bookings Cancel" at bounding box center [561, 162] width 525 height 43
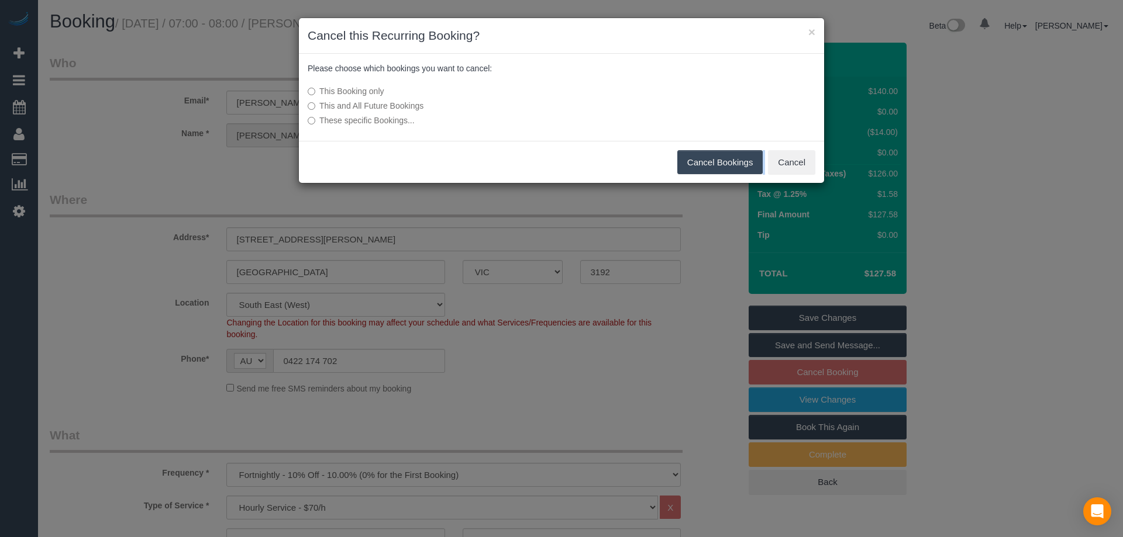
drag, startPoint x: 756, startPoint y: 175, endPoint x: 746, endPoint y: 168, distance: 11.8
click at [753, 175] on div "Cancel Bookings Cancel" at bounding box center [561, 162] width 525 height 43
click at [746, 168] on button "Cancel Bookings" at bounding box center [720, 162] width 86 height 25
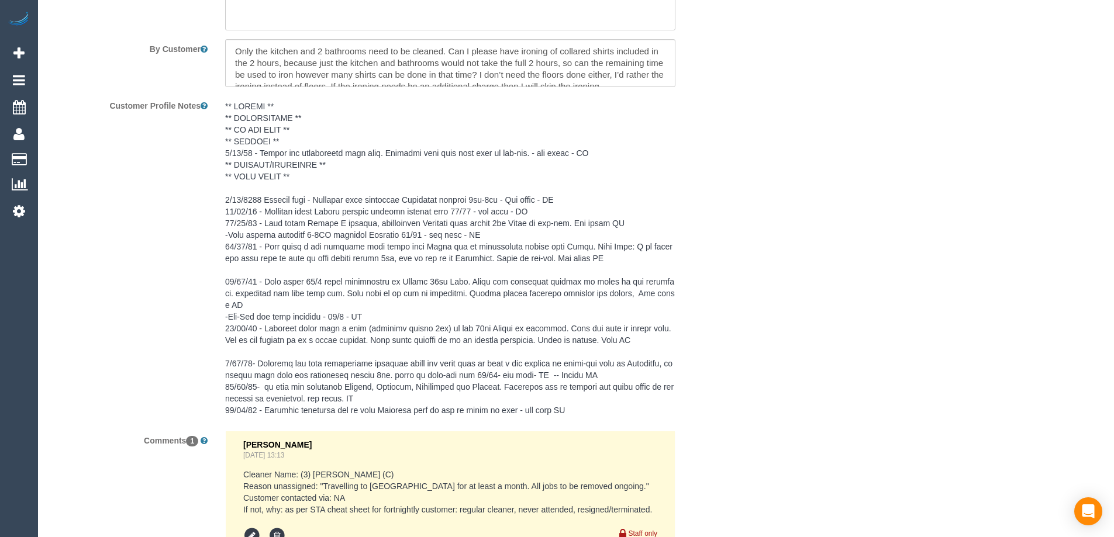
scroll to position [2098, 0]
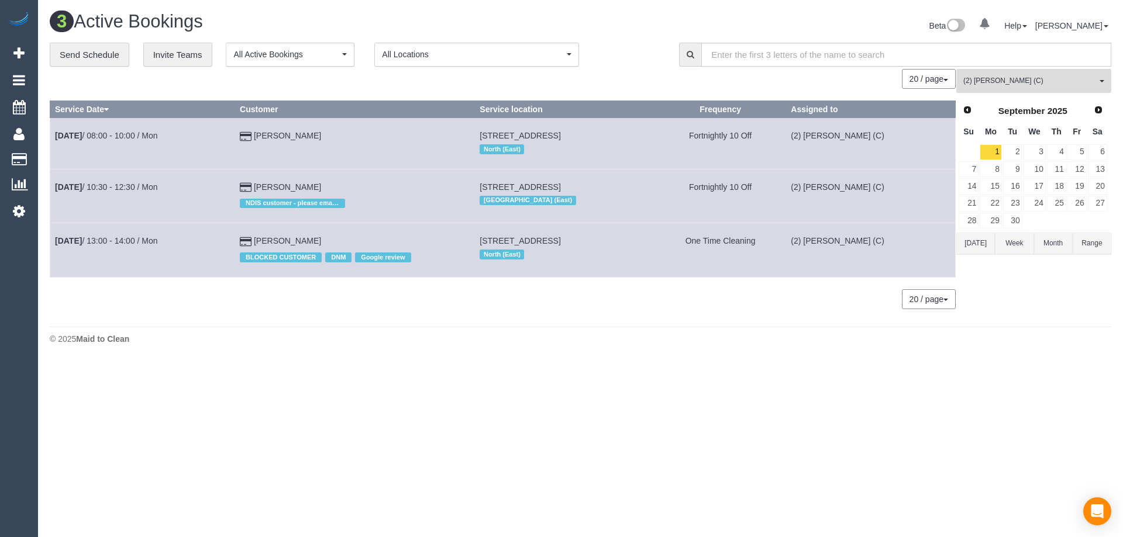
click at [1016, 84] on span "(2) Hope Gorejena (C)" at bounding box center [1029, 81] width 133 height 10
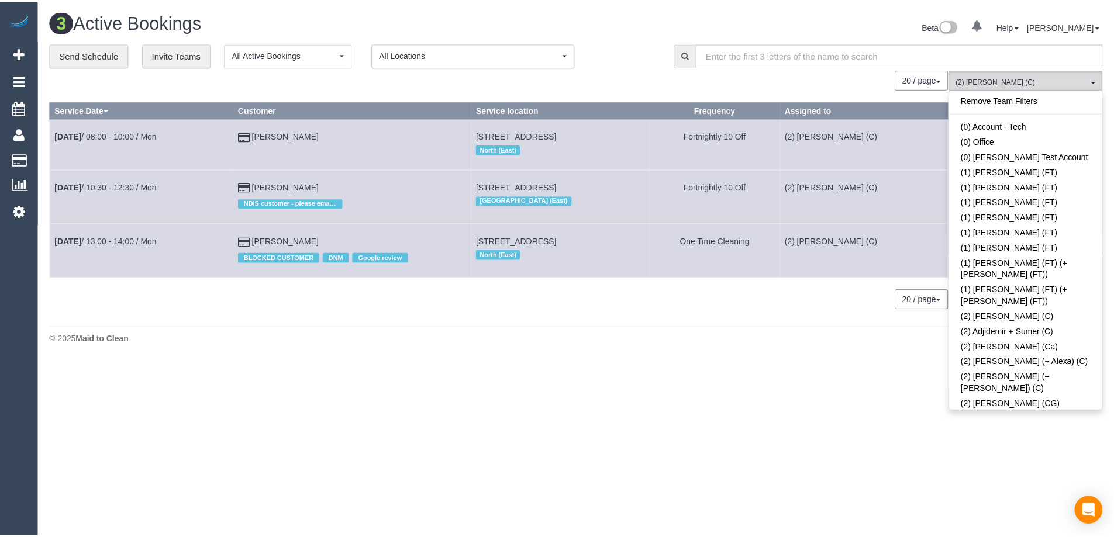
scroll to position [530, 0]
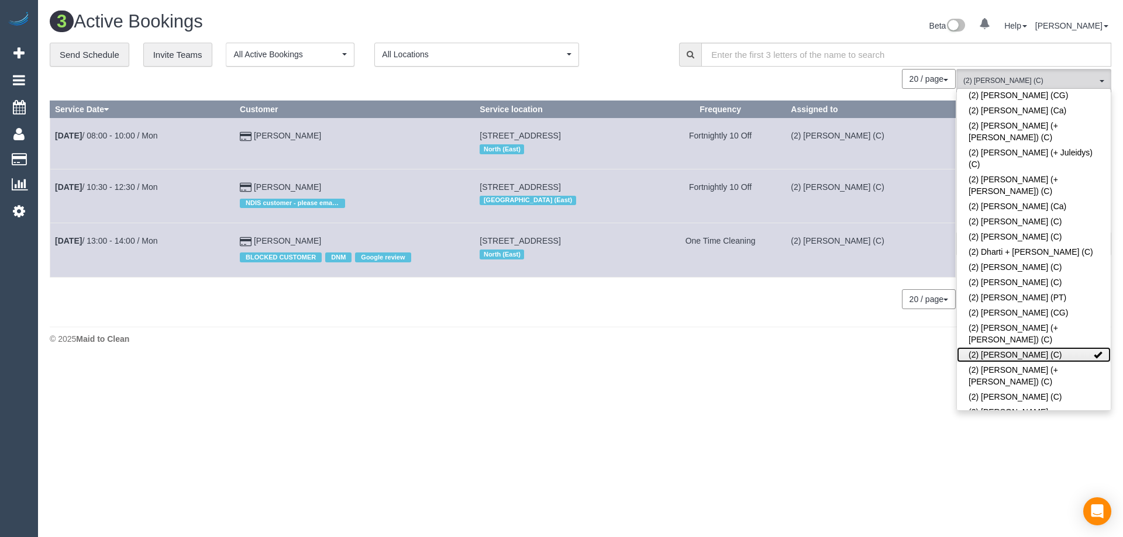
click at [1037, 347] on link "(2) Hope Gorejena (C)" at bounding box center [1034, 354] width 154 height 15
click at [711, 324] on div "3 Active Bookings Beta 0 Your Notifications You have 0 alerts Help Help Docs Ta…" at bounding box center [580, 181] width 1085 height 362
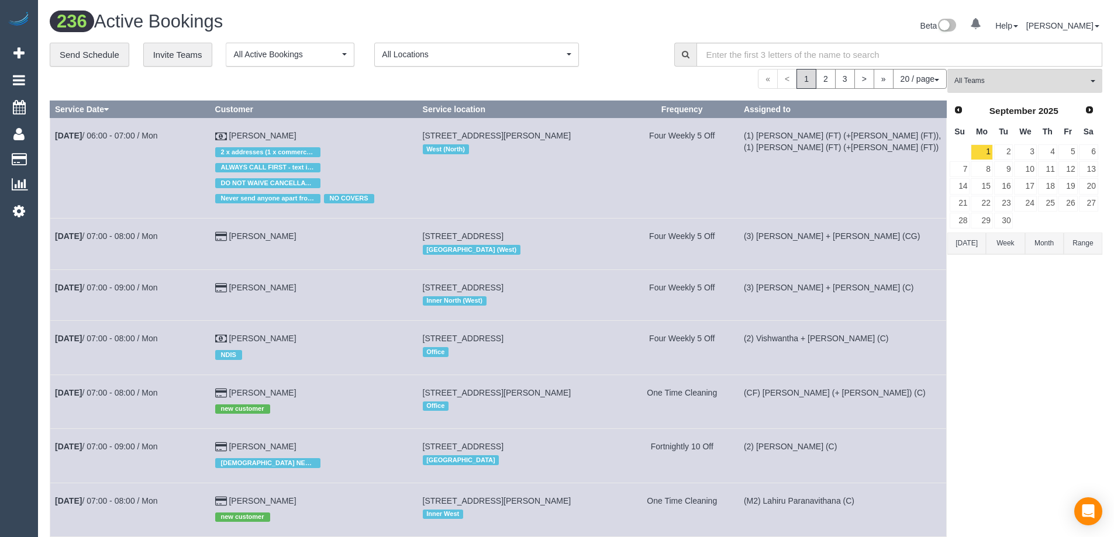
click at [1012, 149] on link "2" at bounding box center [1003, 152] width 19 height 16
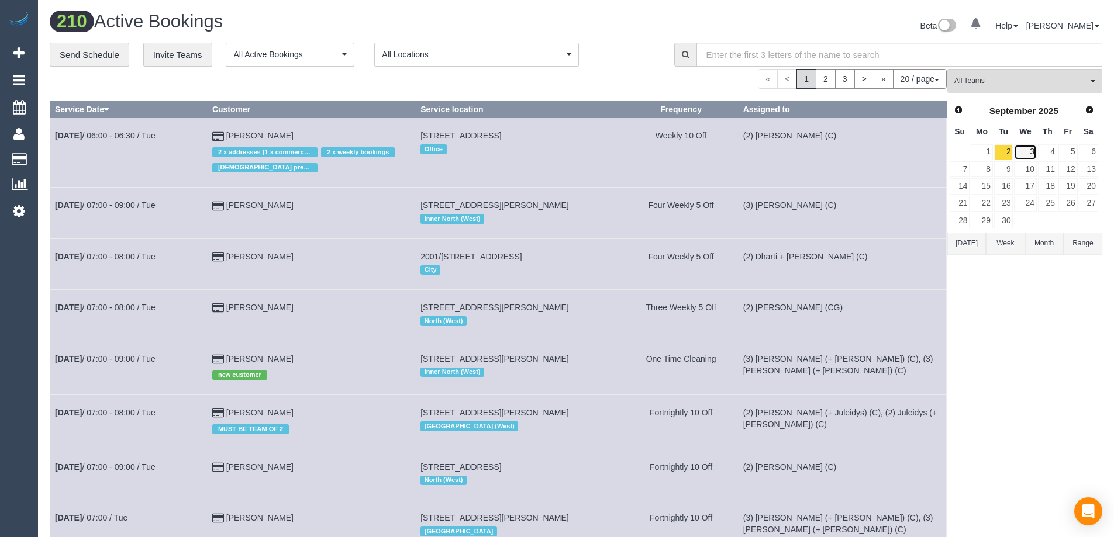
click at [1029, 153] on link "3" at bounding box center [1025, 152] width 22 height 16
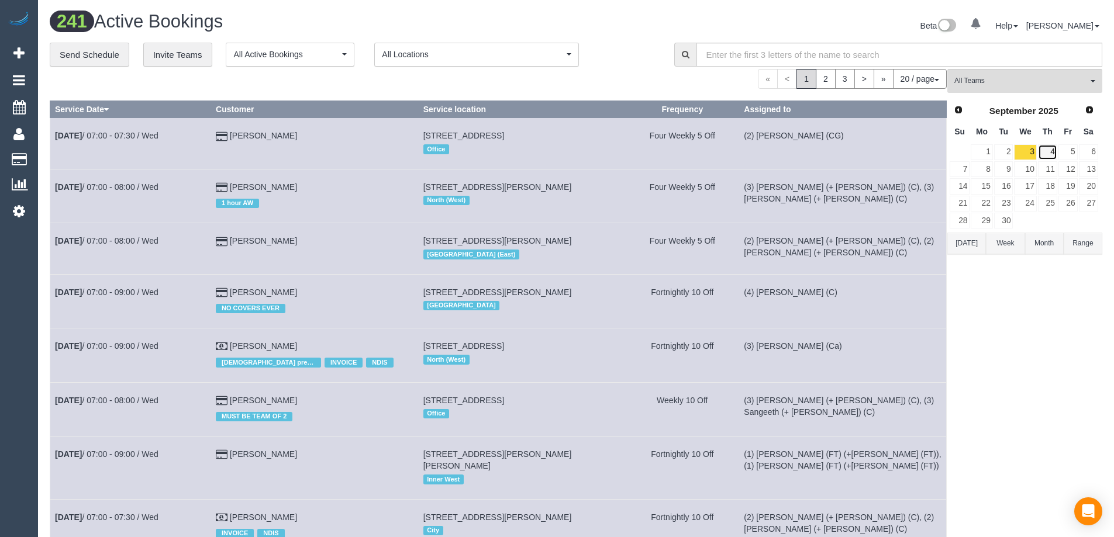
click at [1049, 150] on link "4" at bounding box center [1047, 152] width 19 height 16
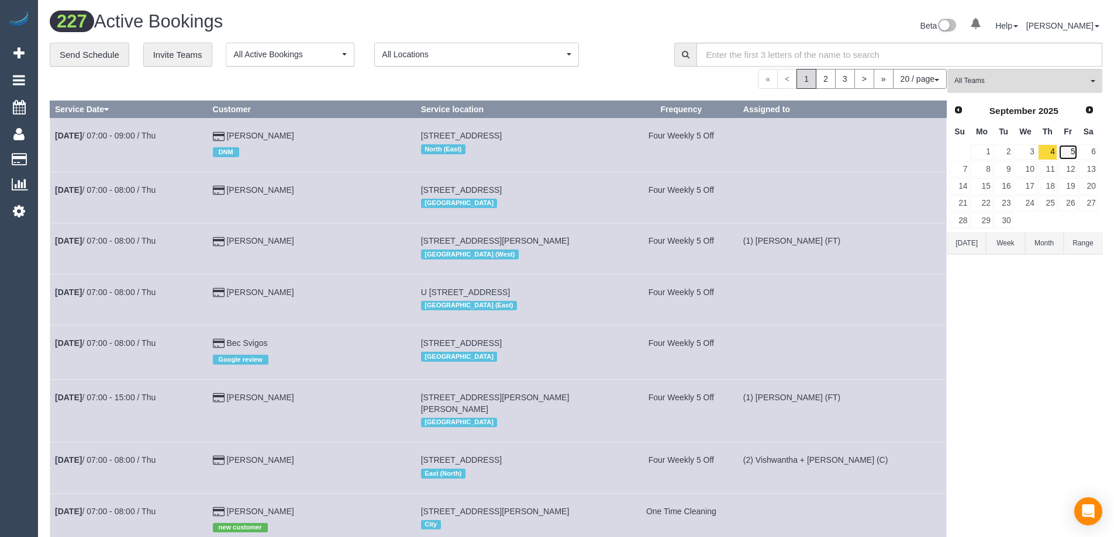
click at [1073, 157] on link "5" at bounding box center [1068, 152] width 19 height 16
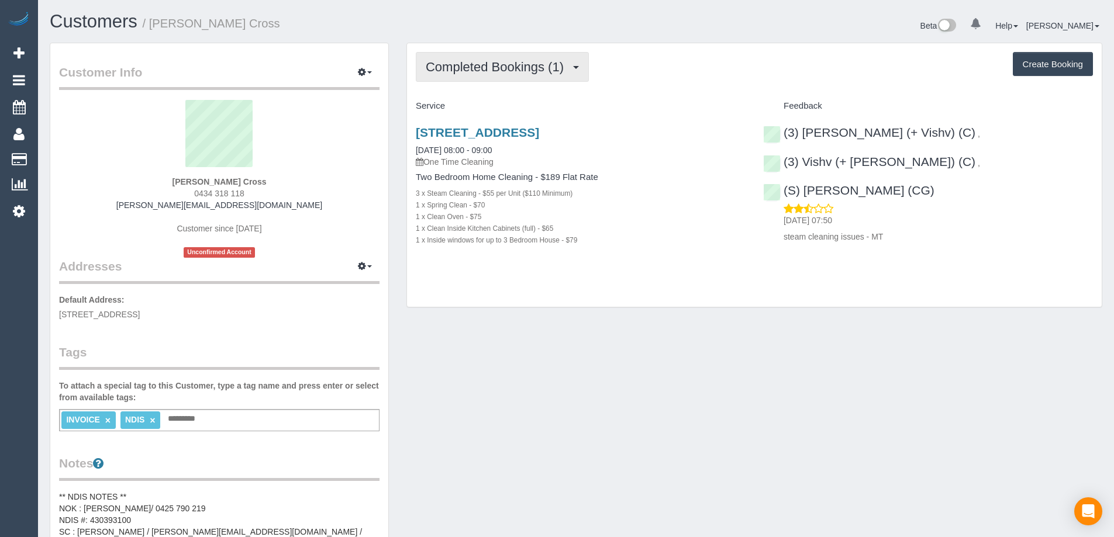
click at [513, 58] on button "Completed Bookings (1)" at bounding box center [502, 67] width 173 height 30
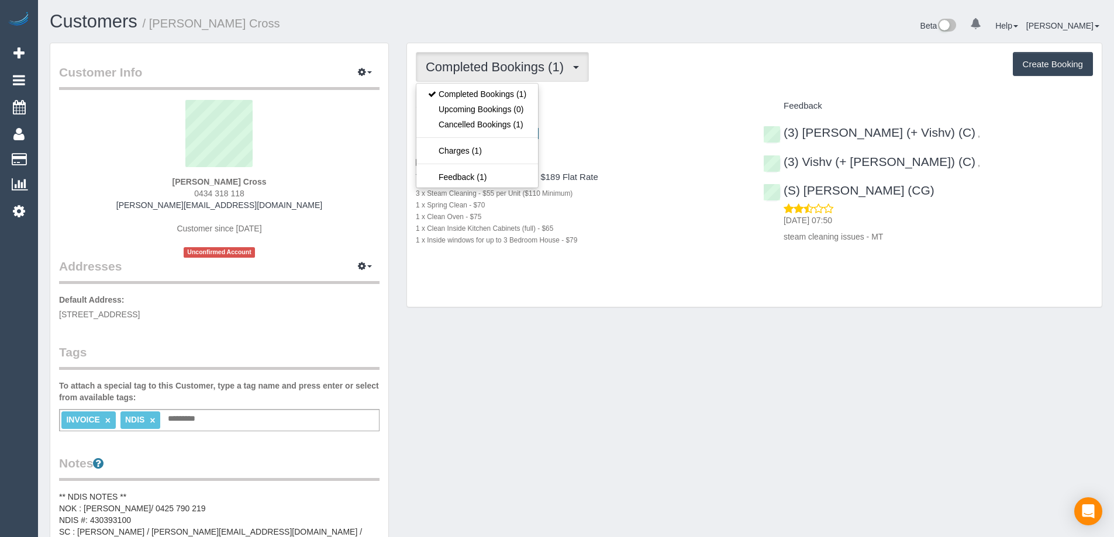
click at [618, 62] on div "Completed Bookings (1) Completed Bookings (1) Upcoming Bookings (0) Cancelled B…" at bounding box center [754, 67] width 677 height 30
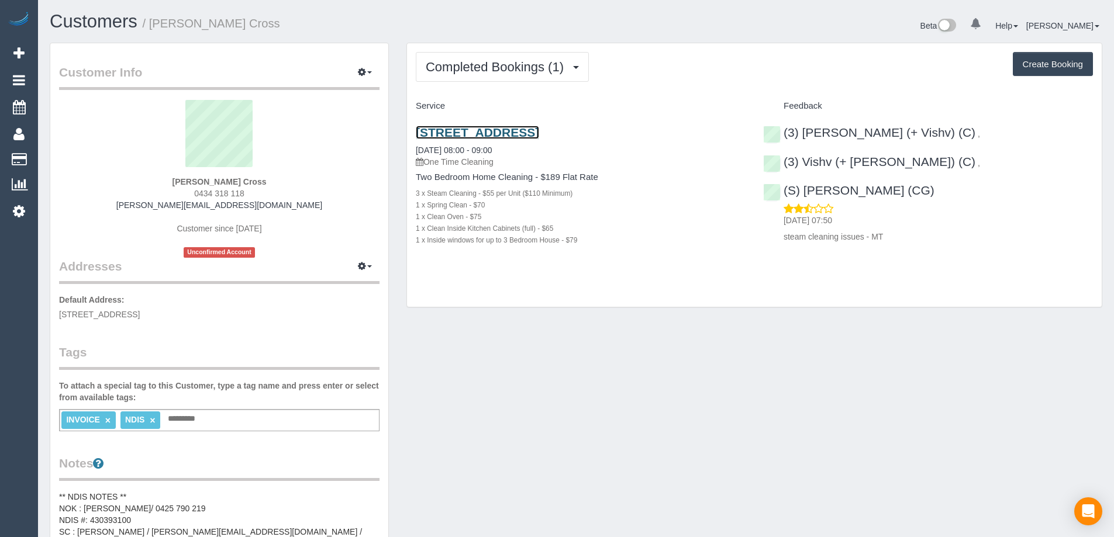
click at [539, 130] on link "5/787 Burwood Road, Hawthorn East, VIC 3123" at bounding box center [477, 132] width 123 height 13
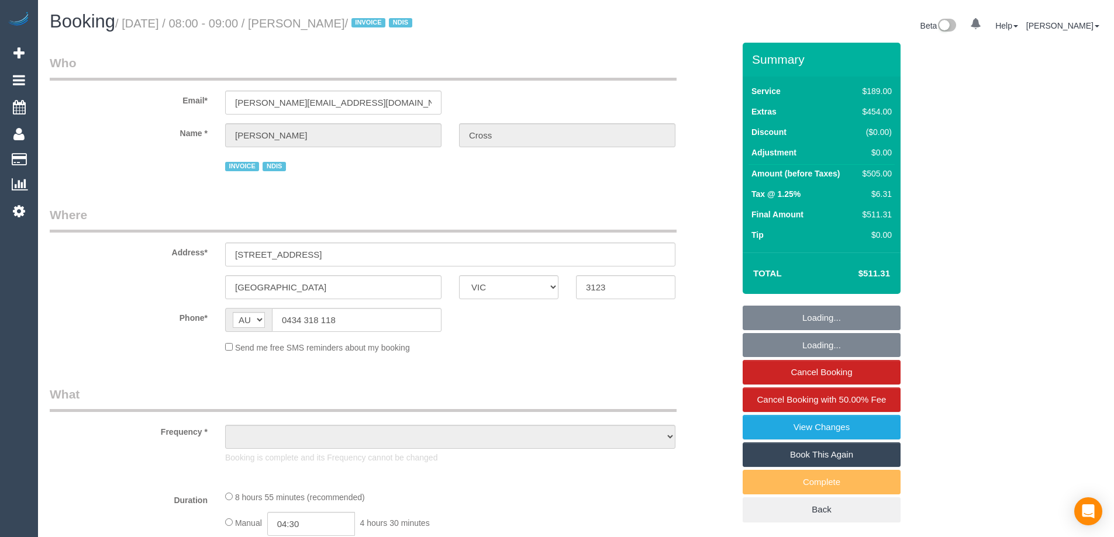
select select "VIC"
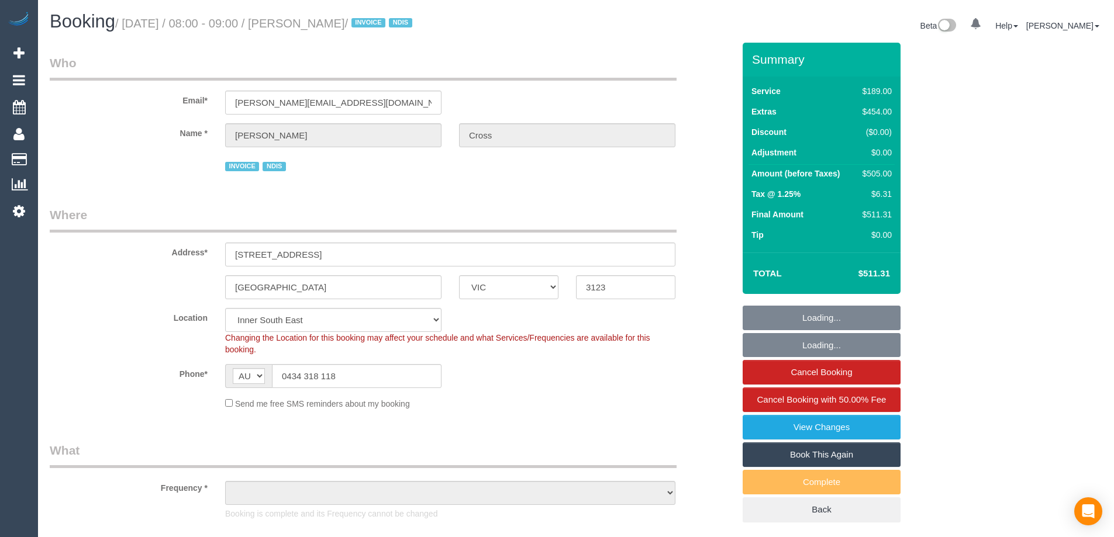
select select "object:729"
select select "number:28"
select select "number:14"
select select "number:19"
select select "number:24"
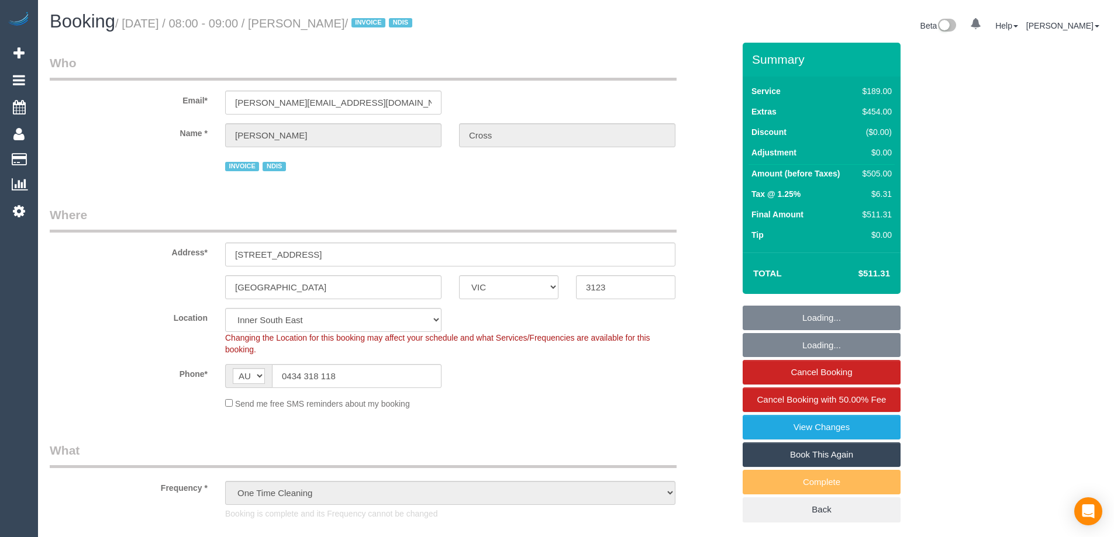
select select "object:1387"
click at [840, 432] on link "View Changes" at bounding box center [822, 427] width 158 height 25
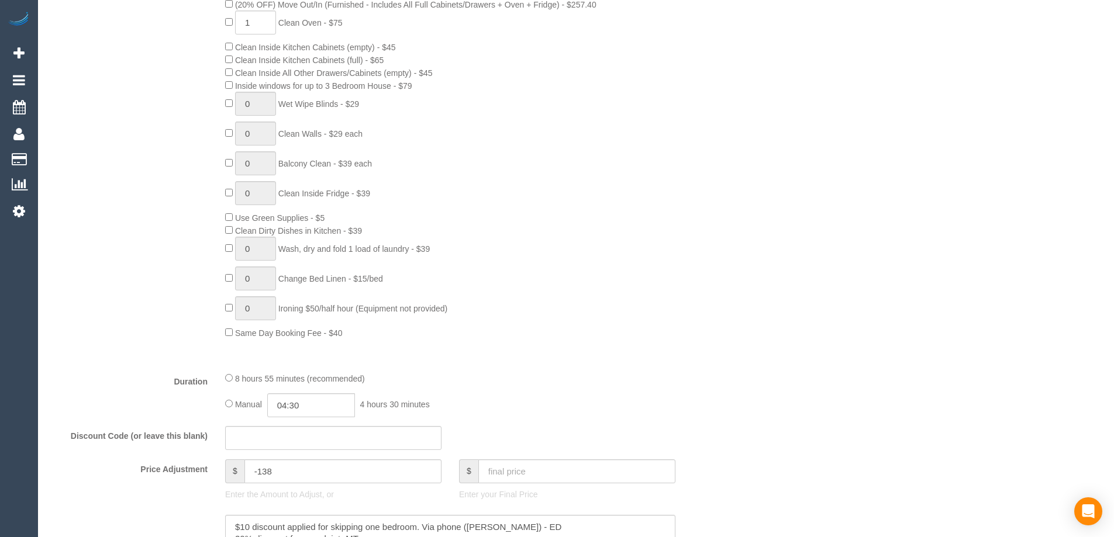
scroll to position [409, 0]
